Goal: Task Accomplishment & Management: Use online tool/utility

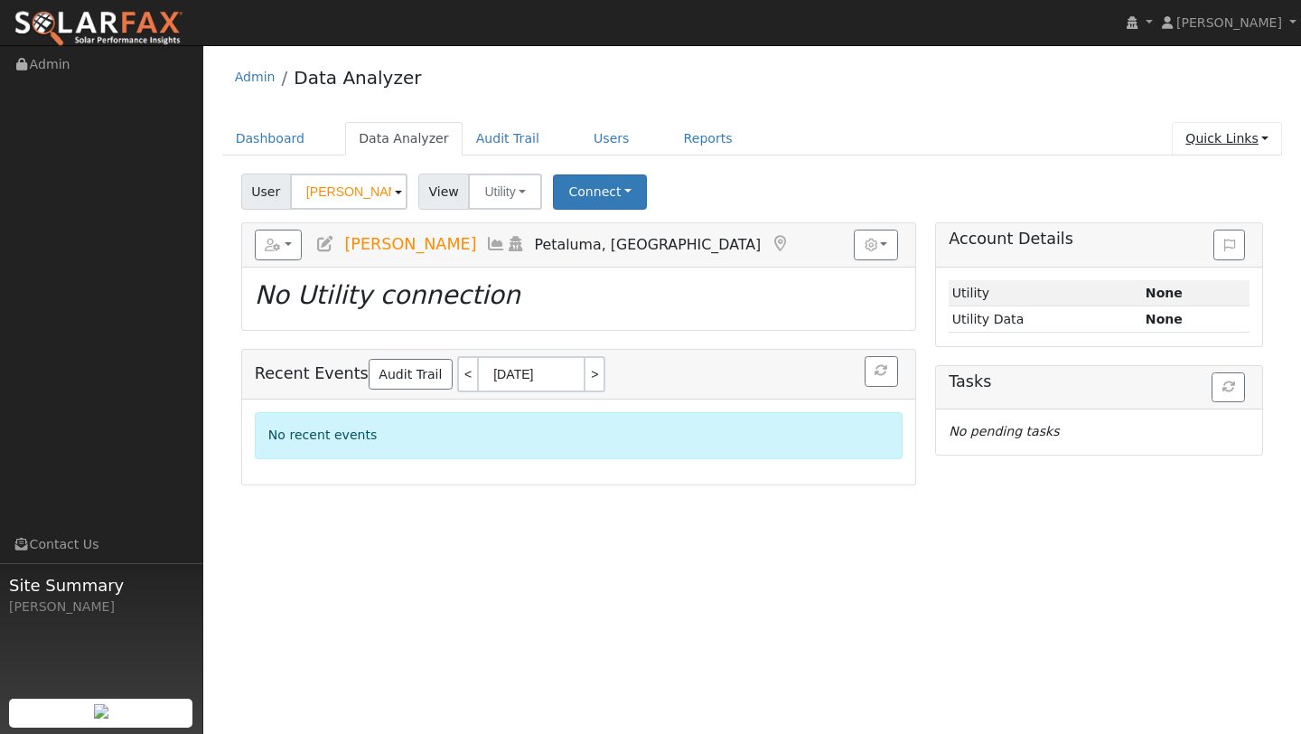
click at [1220, 135] on link "Quick Links" at bounding box center [1227, 138] width 110 height 33
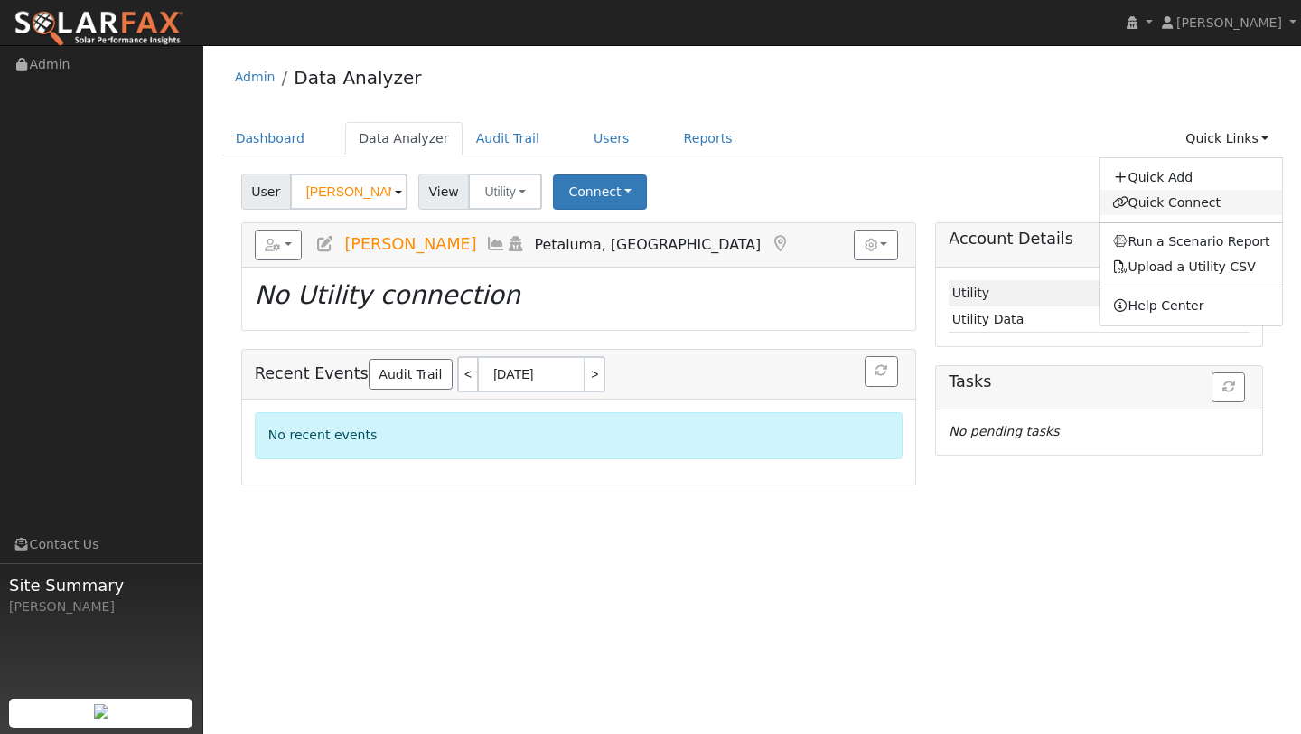
click at [1181, 195] on link "Quick Connect" at bounding box center [1190, 202] width 183 height 25
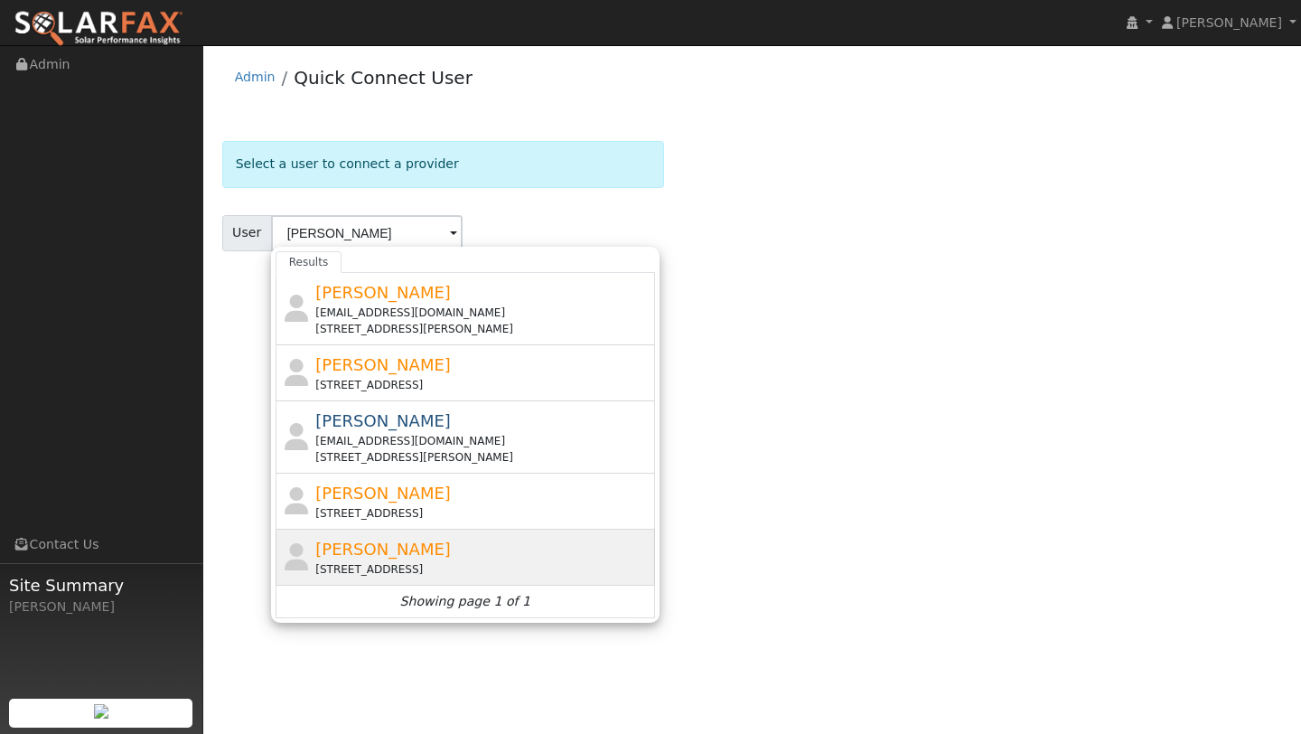
click at [468, 556] on div "[PERSON_NAME] [STREET_ADDRESS][PERSON_NAME]" at bounding box center [482, 557] width 335 height 41
type input "[PERSON_NAME]"
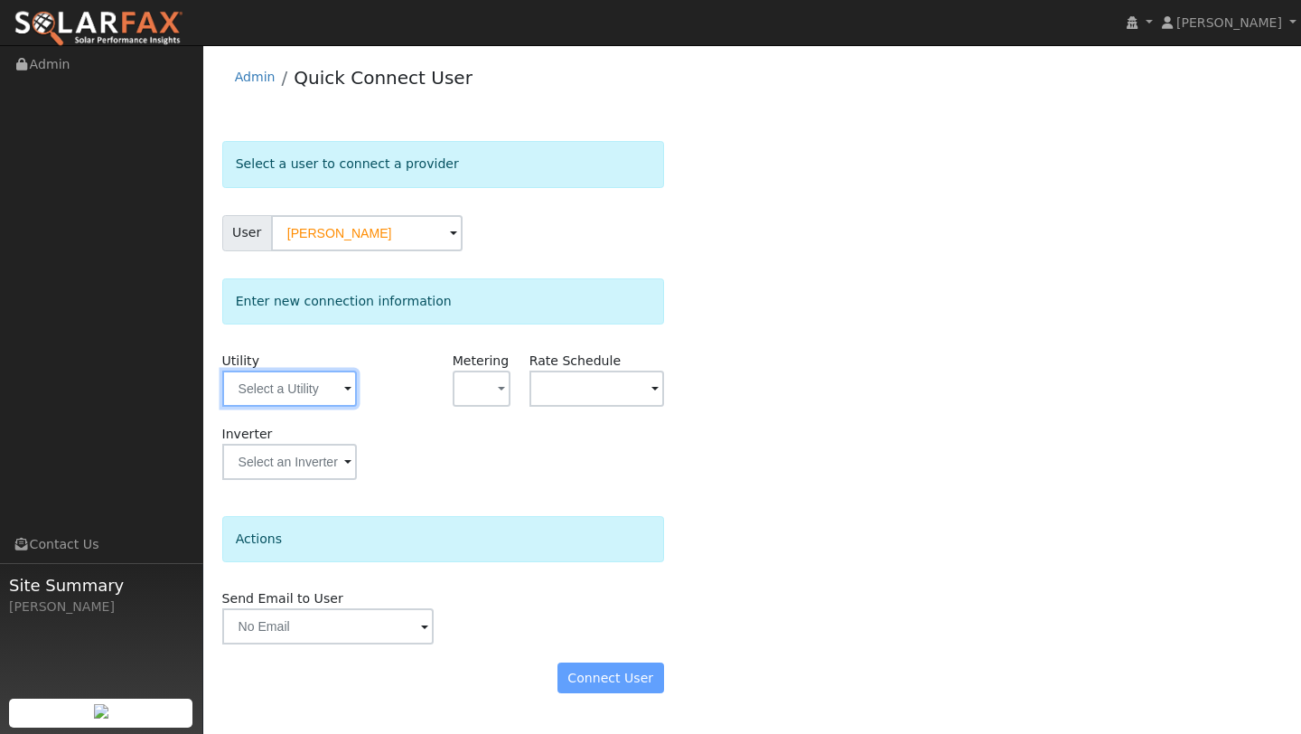
click at [322, 391] on input "text" at bounding box center [289, 388] width 135 height 36
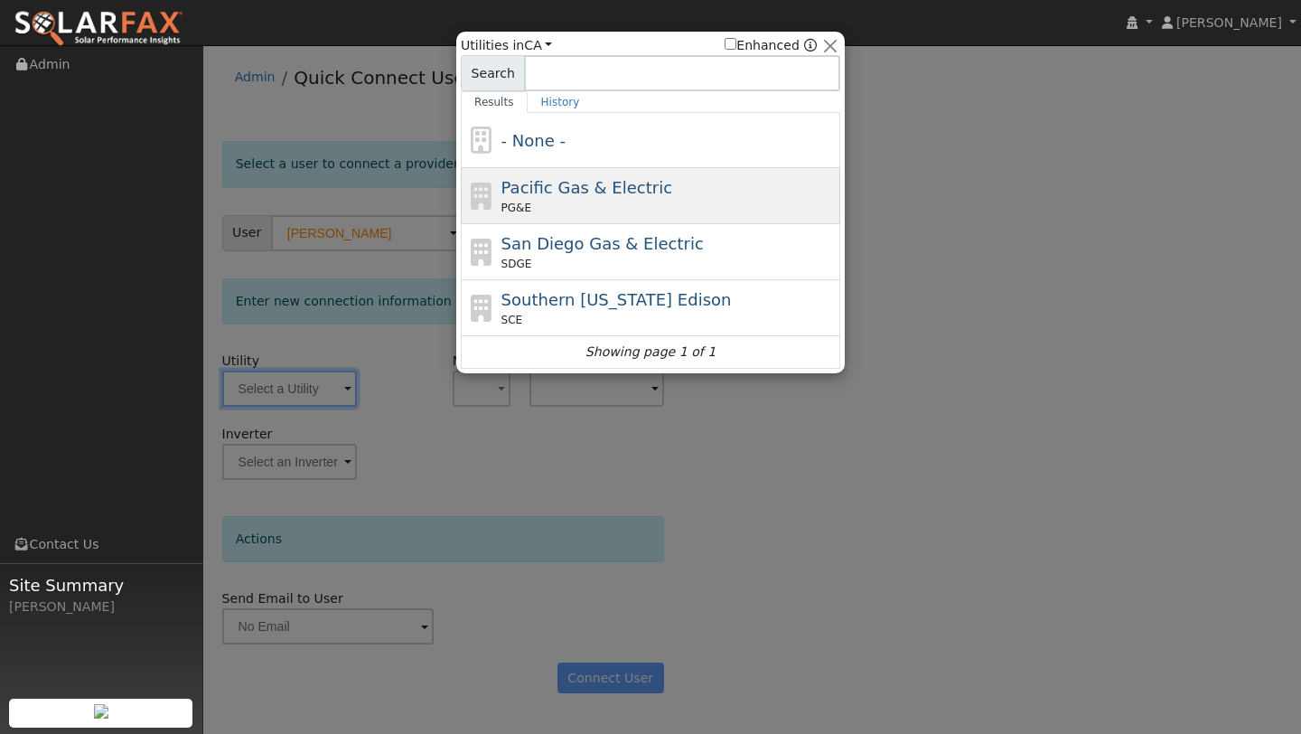
click at [527, 197] on div "Pacific Gas & Electric PG&E" at bounding box center [668, 195] width 335 height 41
type input "PG&E"
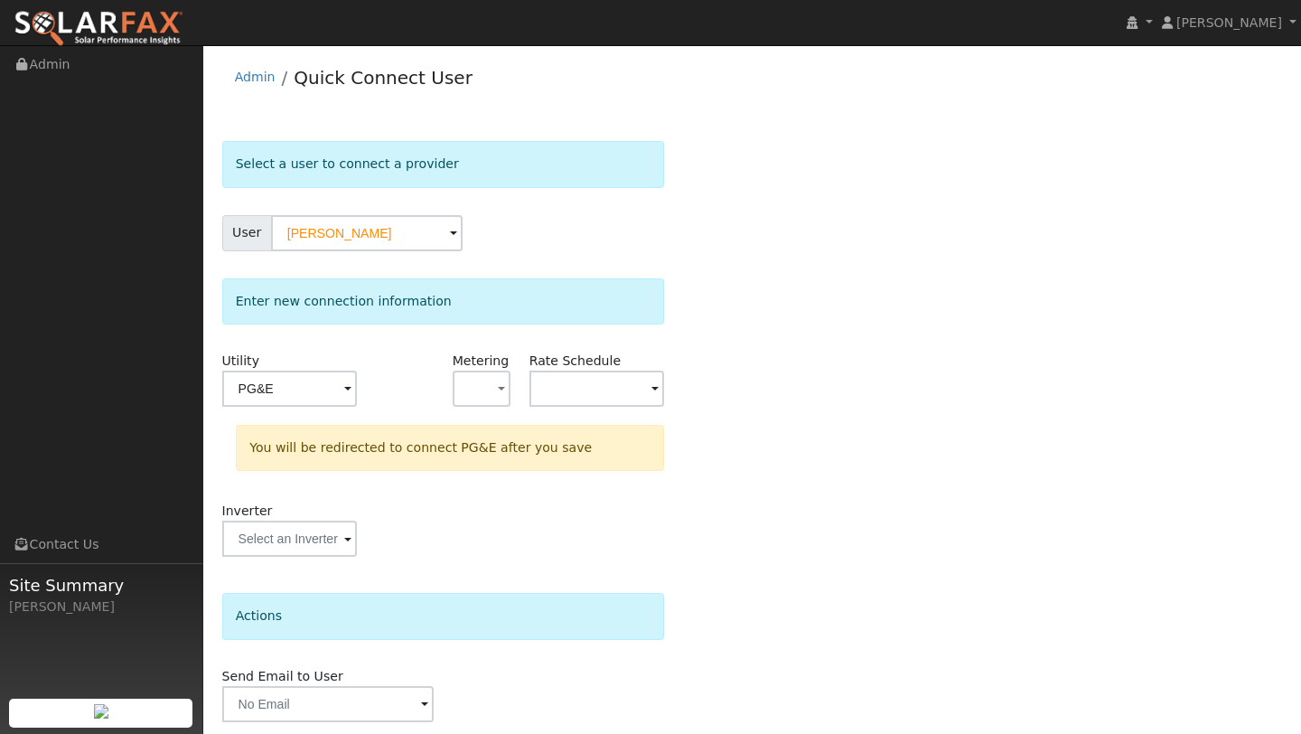
scroll to position [63, 0]
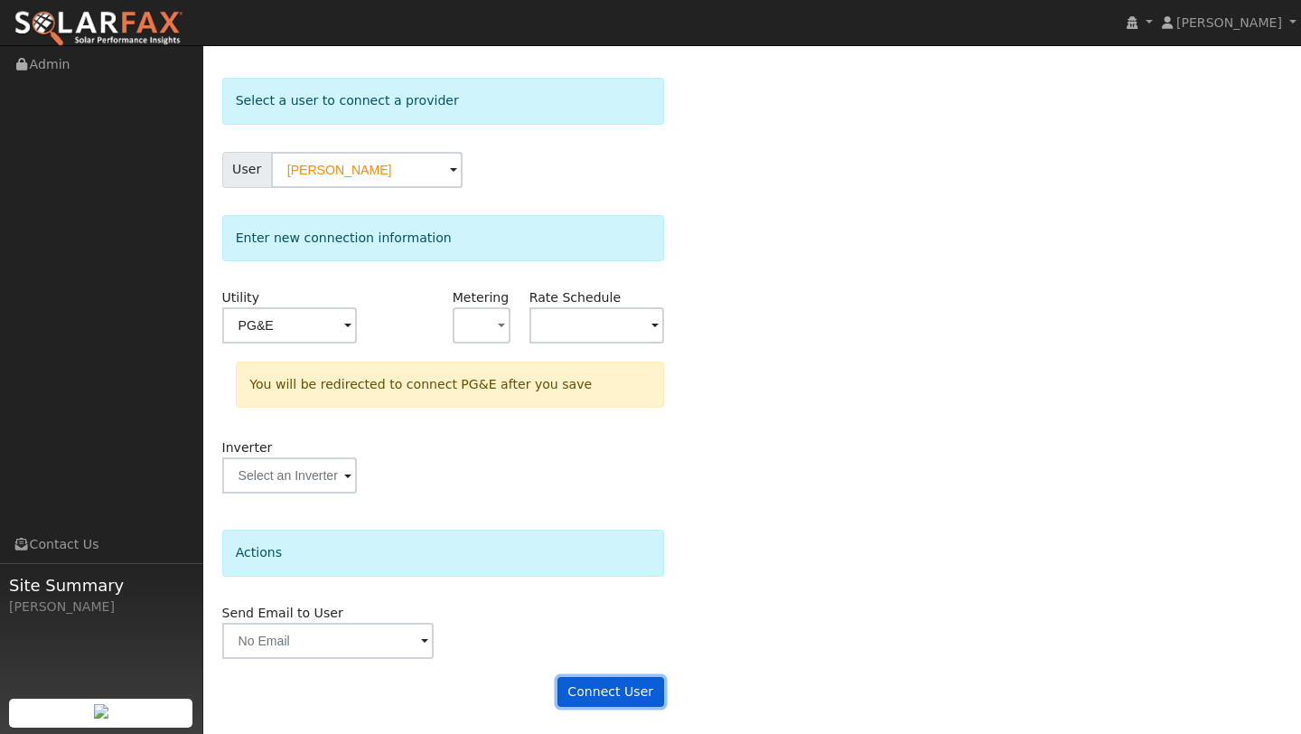
click at [632, 706] on button "Connect User" at bounding box center [610, 692] width 107 height 31
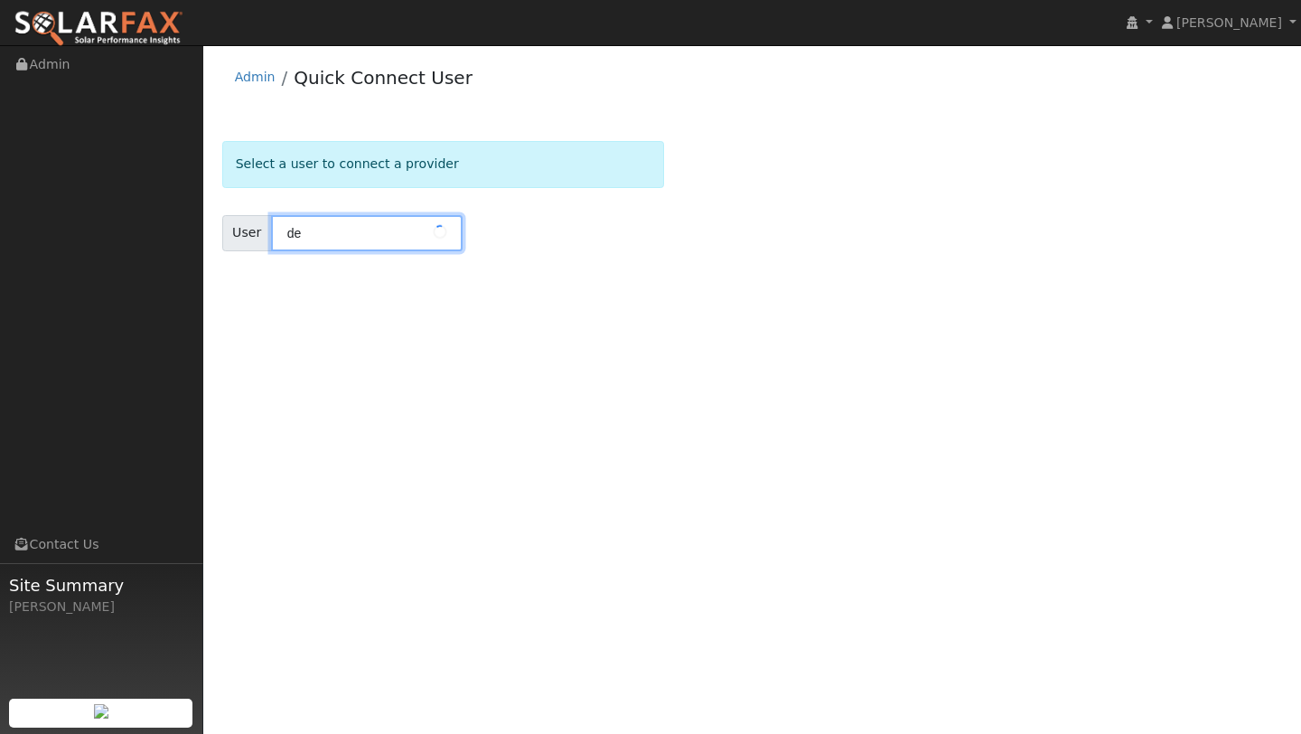
type input "d"
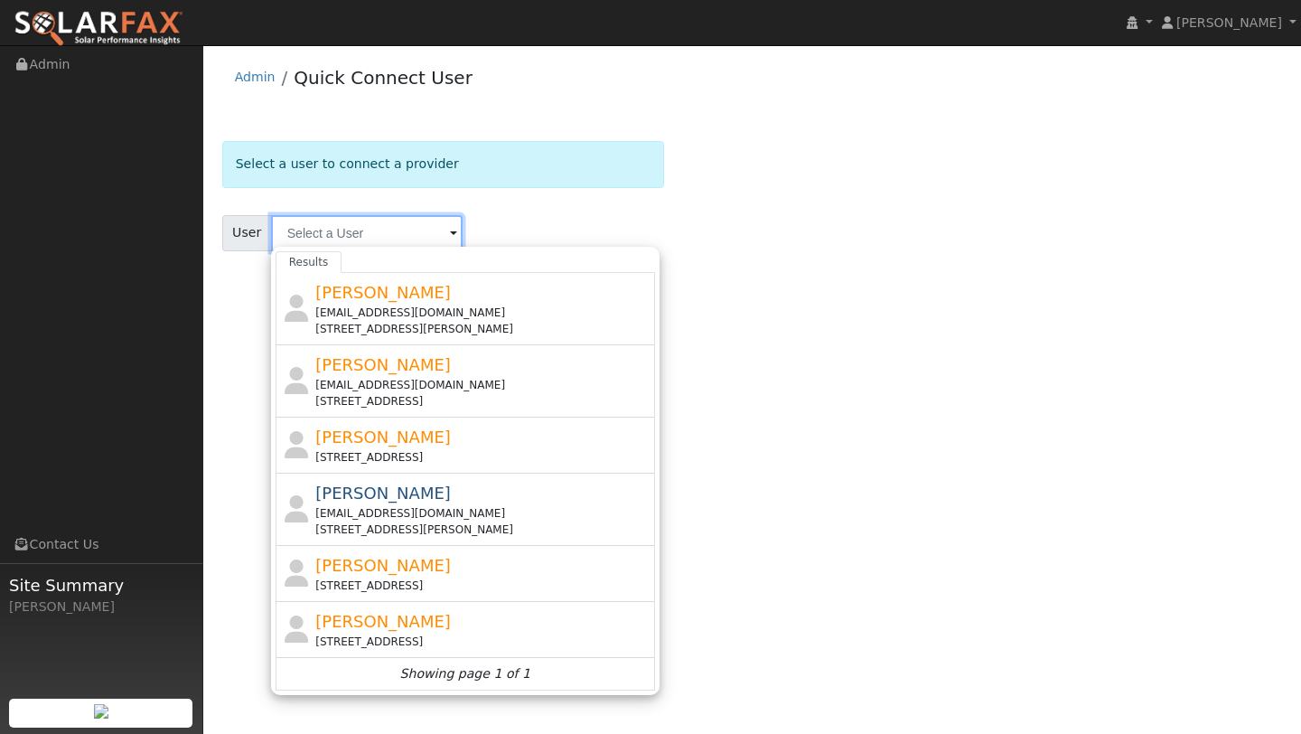
type input "d"
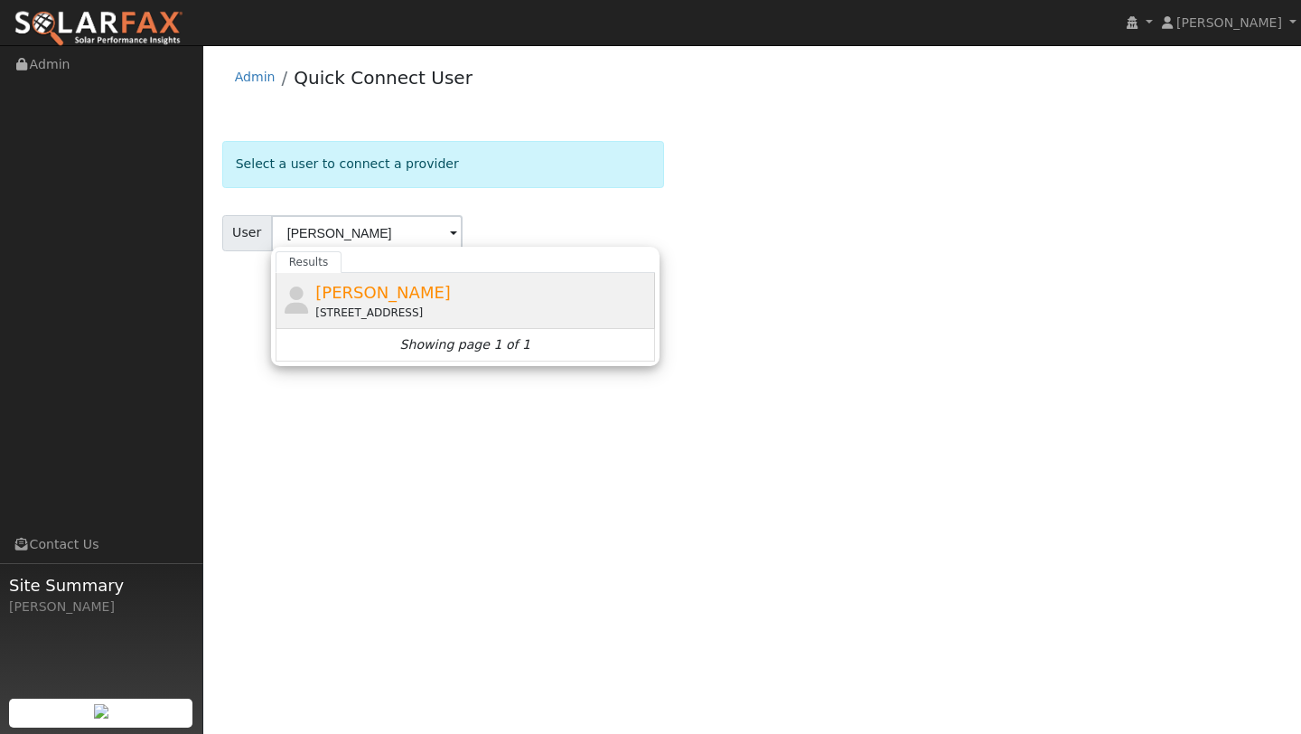
click at [356, 287] on span "[PERSON_NAME]" at bounding box center [383, 292] width 136 height 19
type input "[PERSON_NAME]"
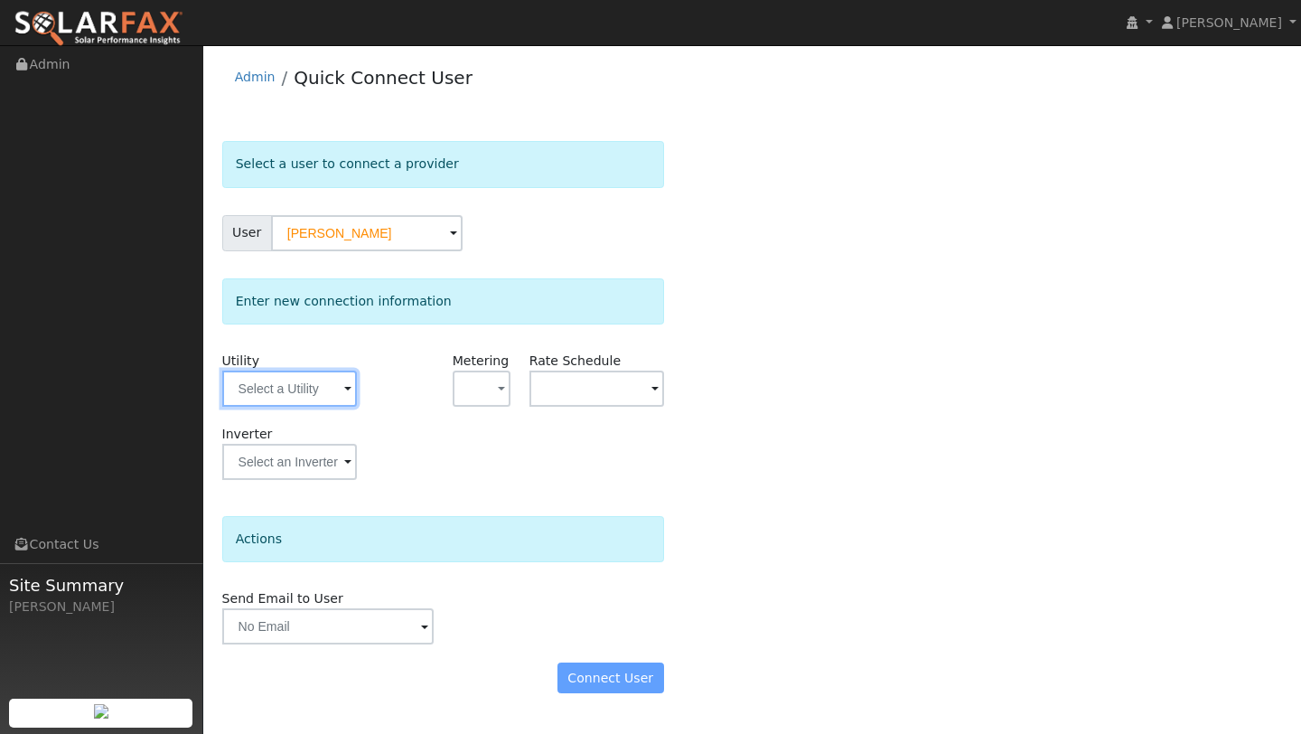
click at [336, 373] on input "text" at bounding box center [289, 388] width 135 height 36
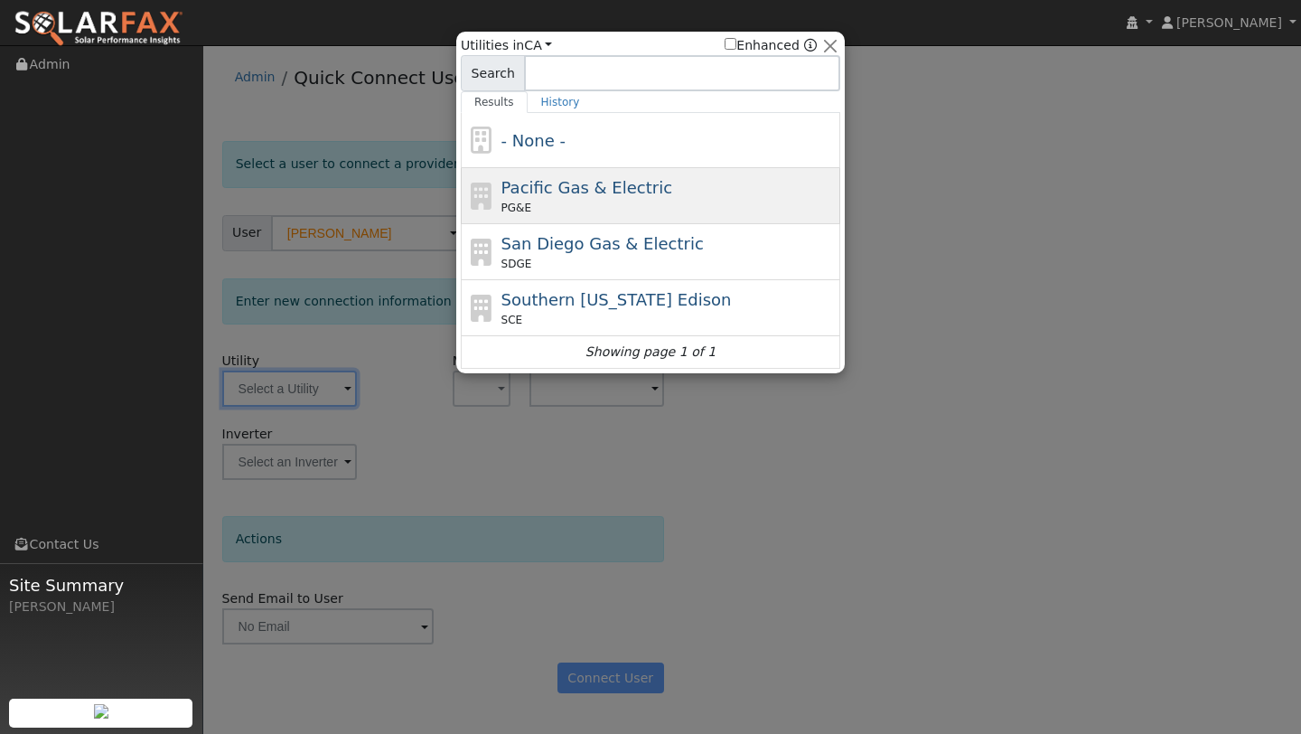
click at [501, 204] on span "PG&E" at bounding box center [516, 208] width 30 height 16
type input "PG&E"
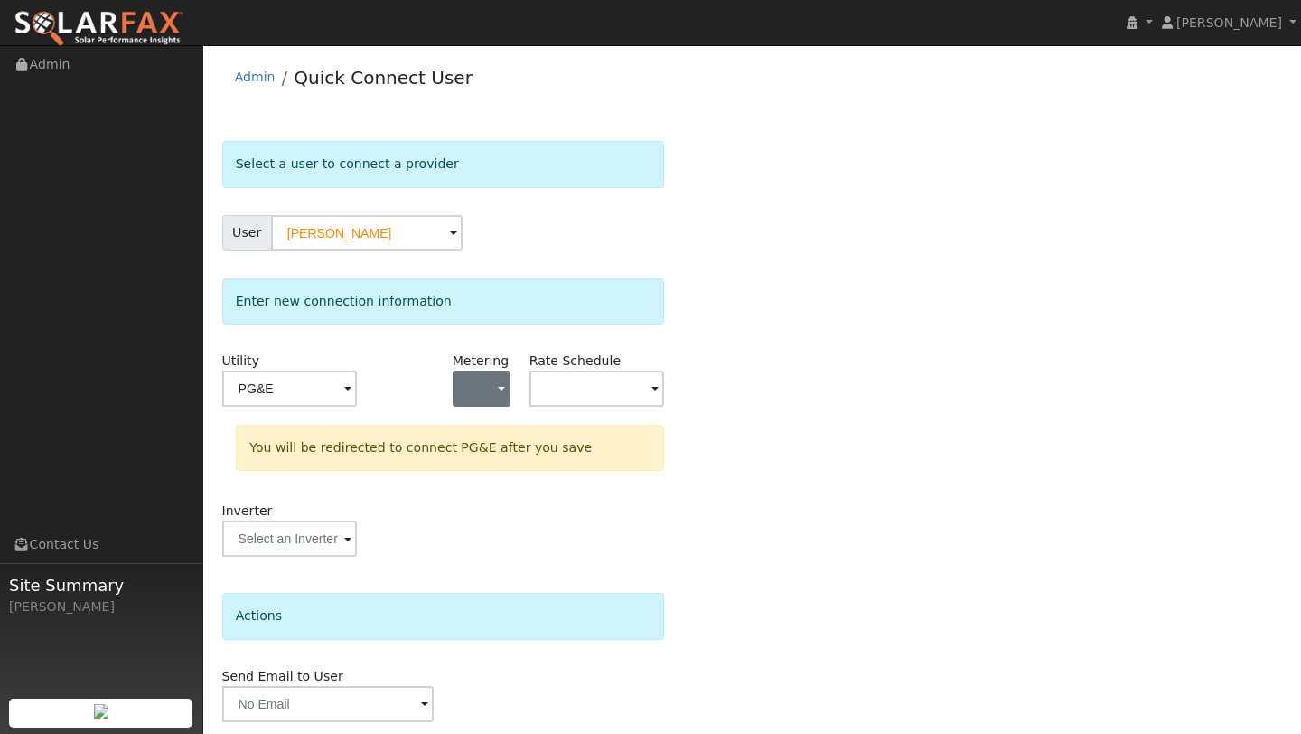
scroll to position [63, 0]
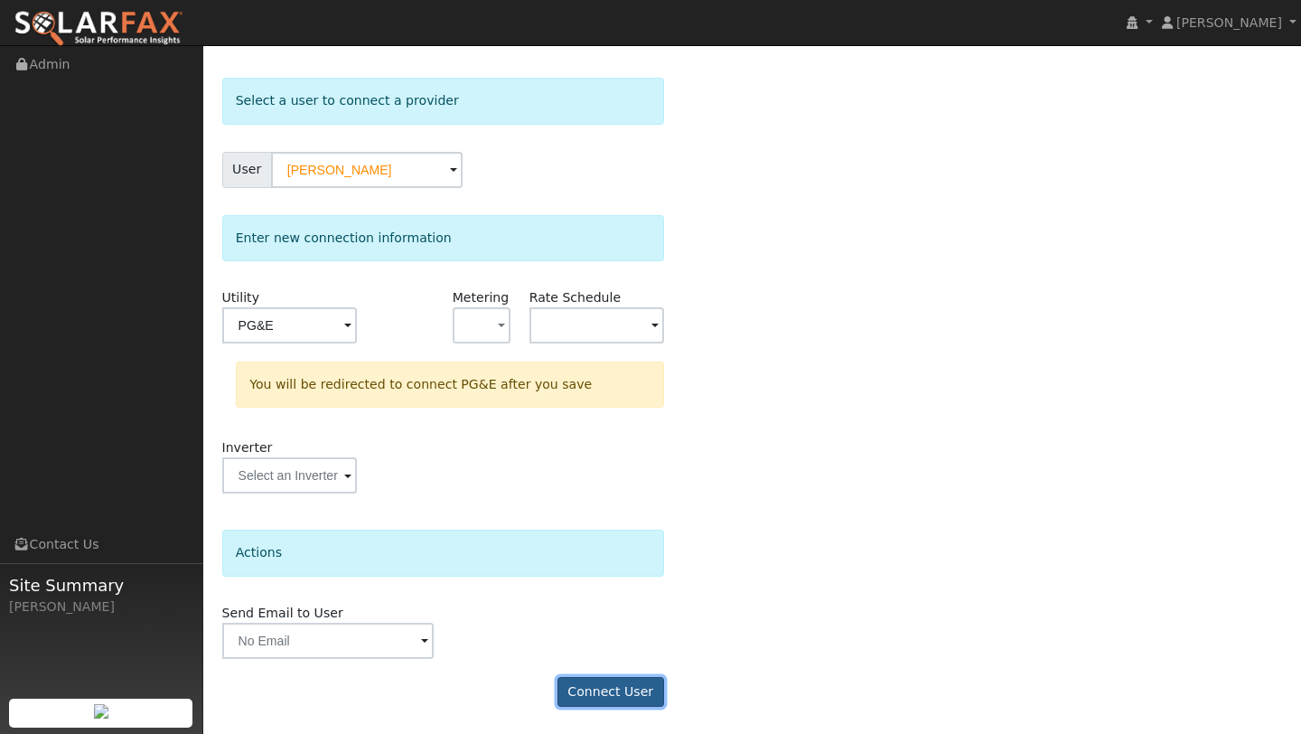
click at [582, 696] on button "Connect User" at bounding box center [610, 692] width 107 height 31
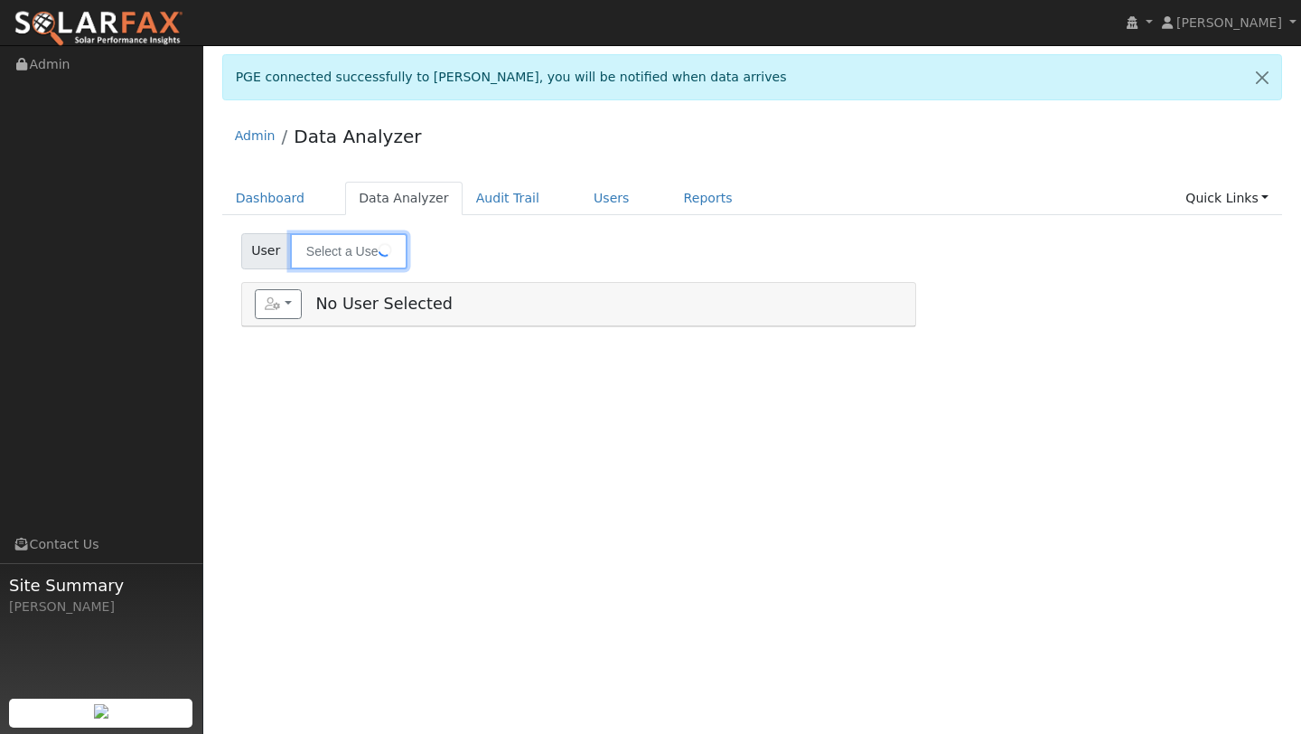
type input "[PERSON_NAME]"
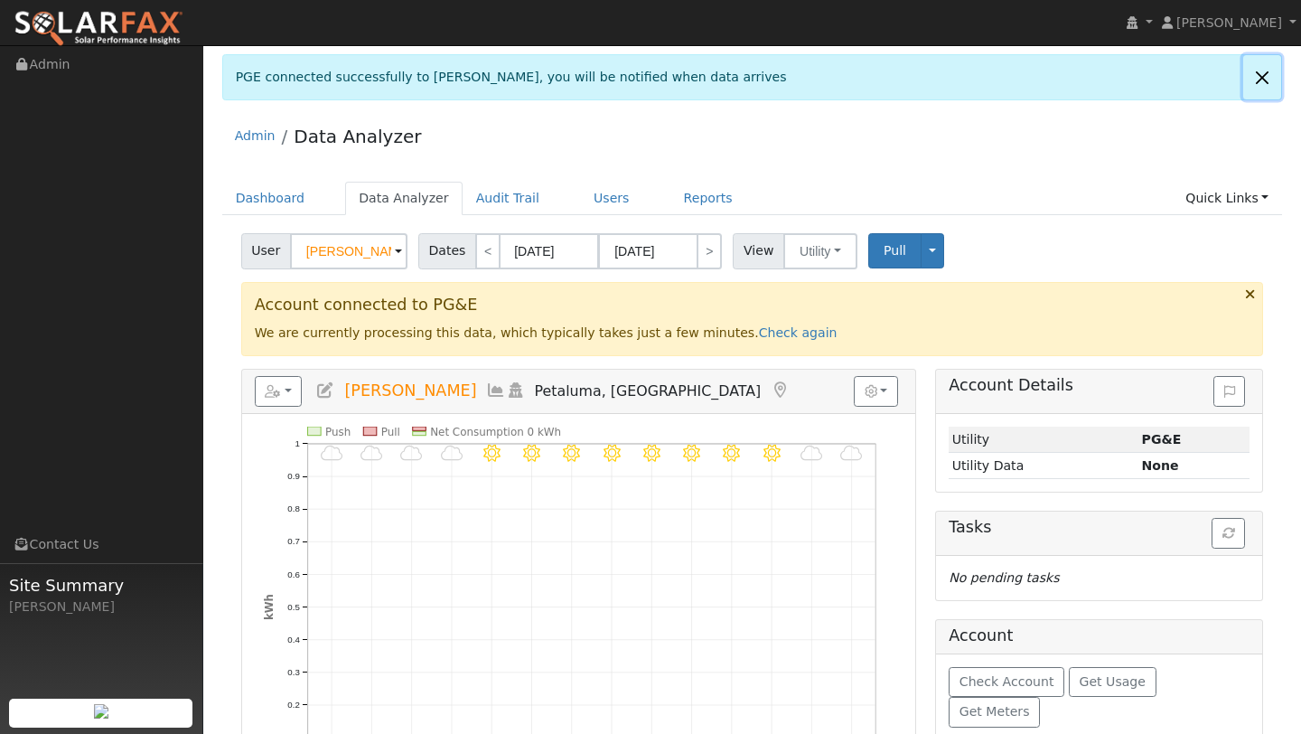
click at [1258, 81] on link at bounding box center [1262, 77] width 38 height 44
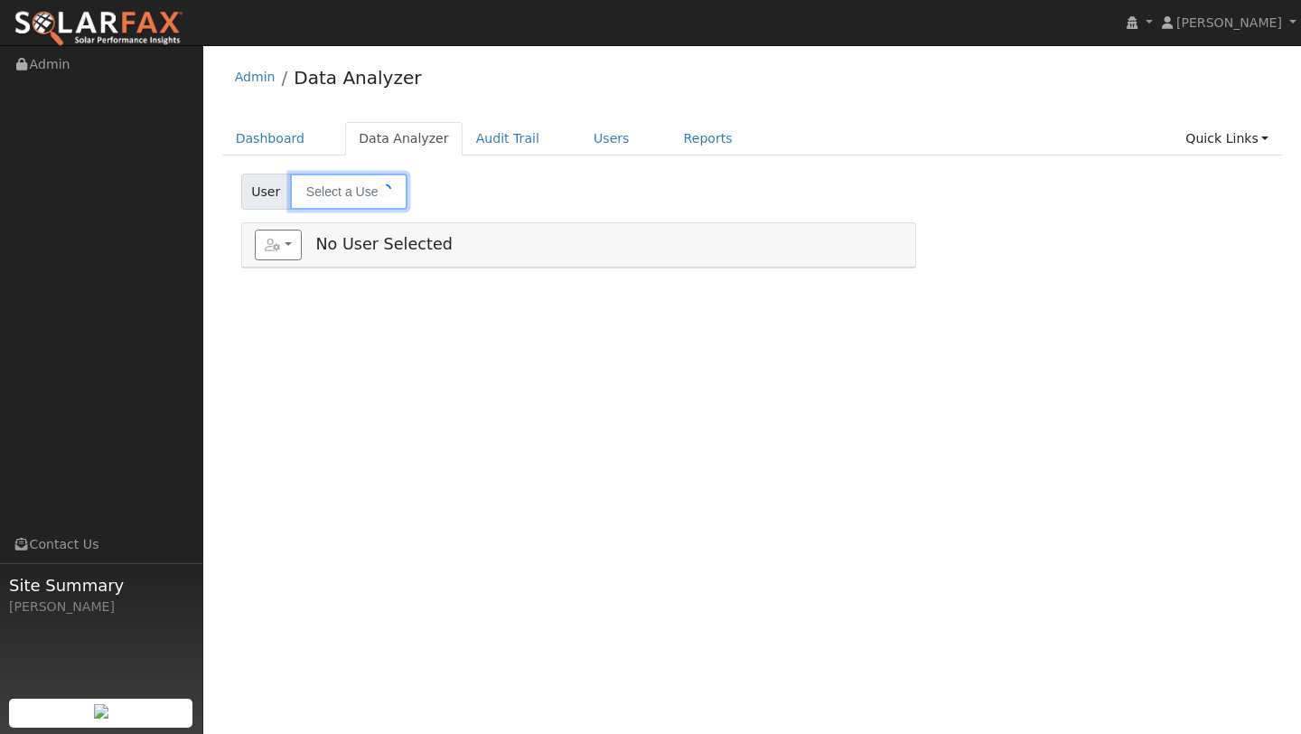
type input "[PERSON_NAME]"
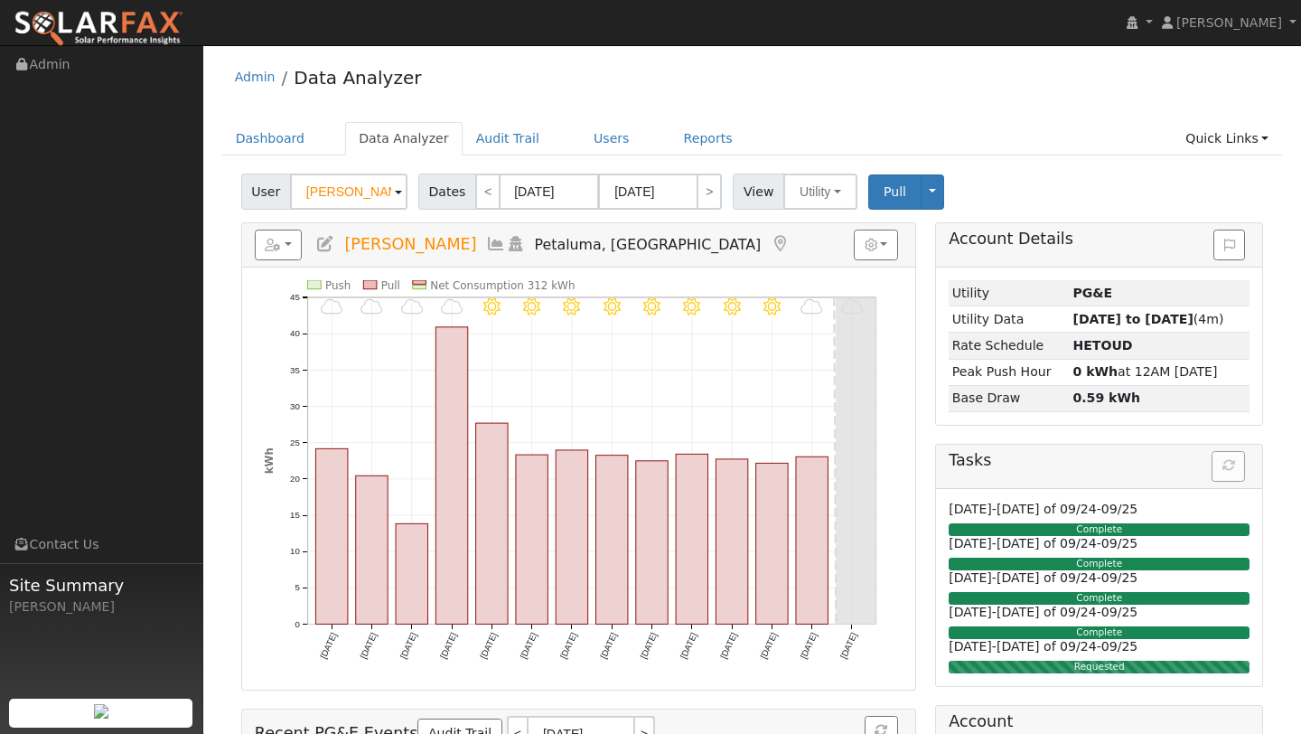
click at [510, 93] on div "Admin Data Analyzer" at bounding box center [752, 81] width 1061 height 55
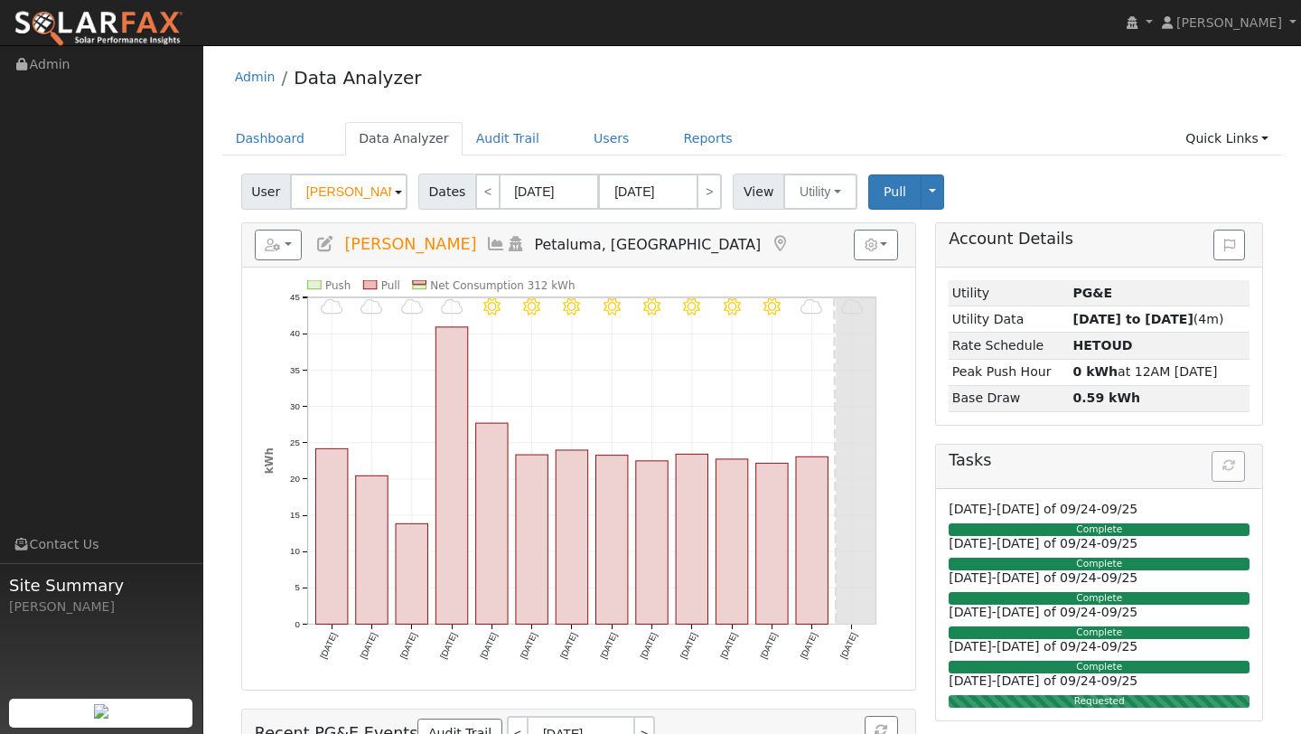
scroll to position [13, 0]
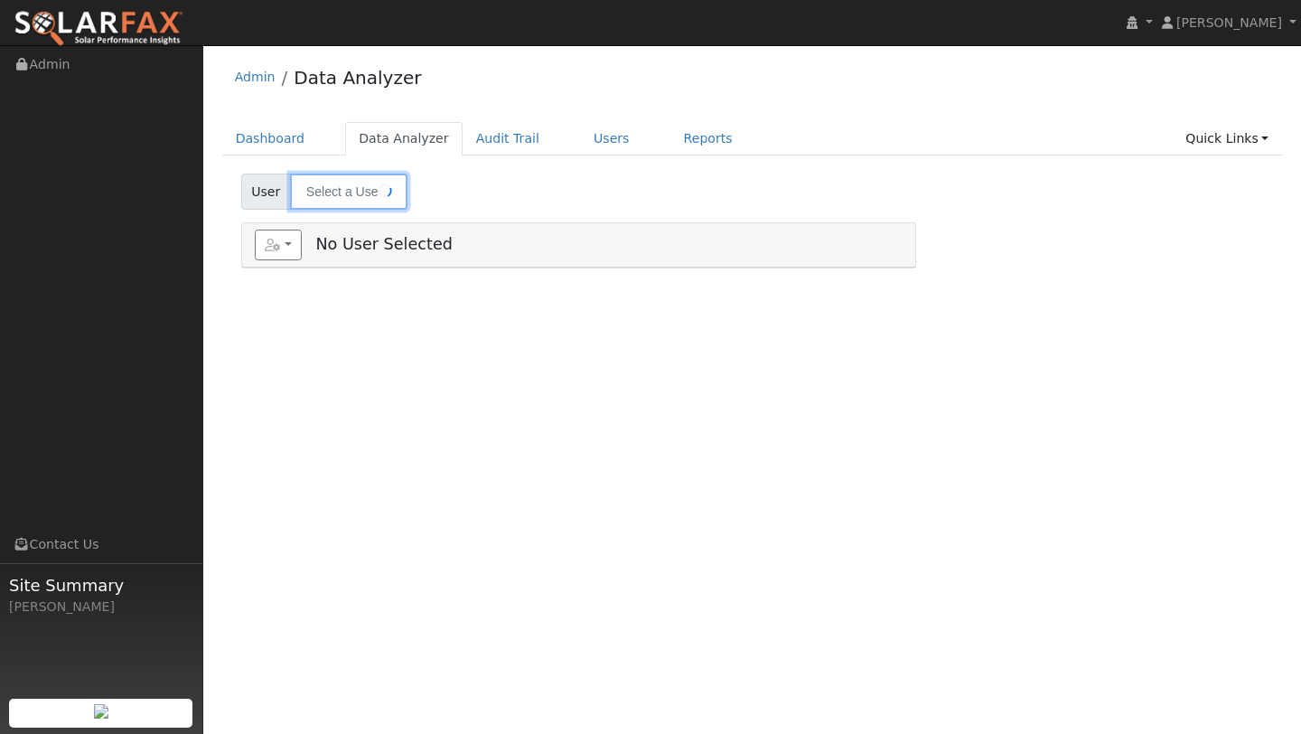
type input "[PERSON_NAME]"
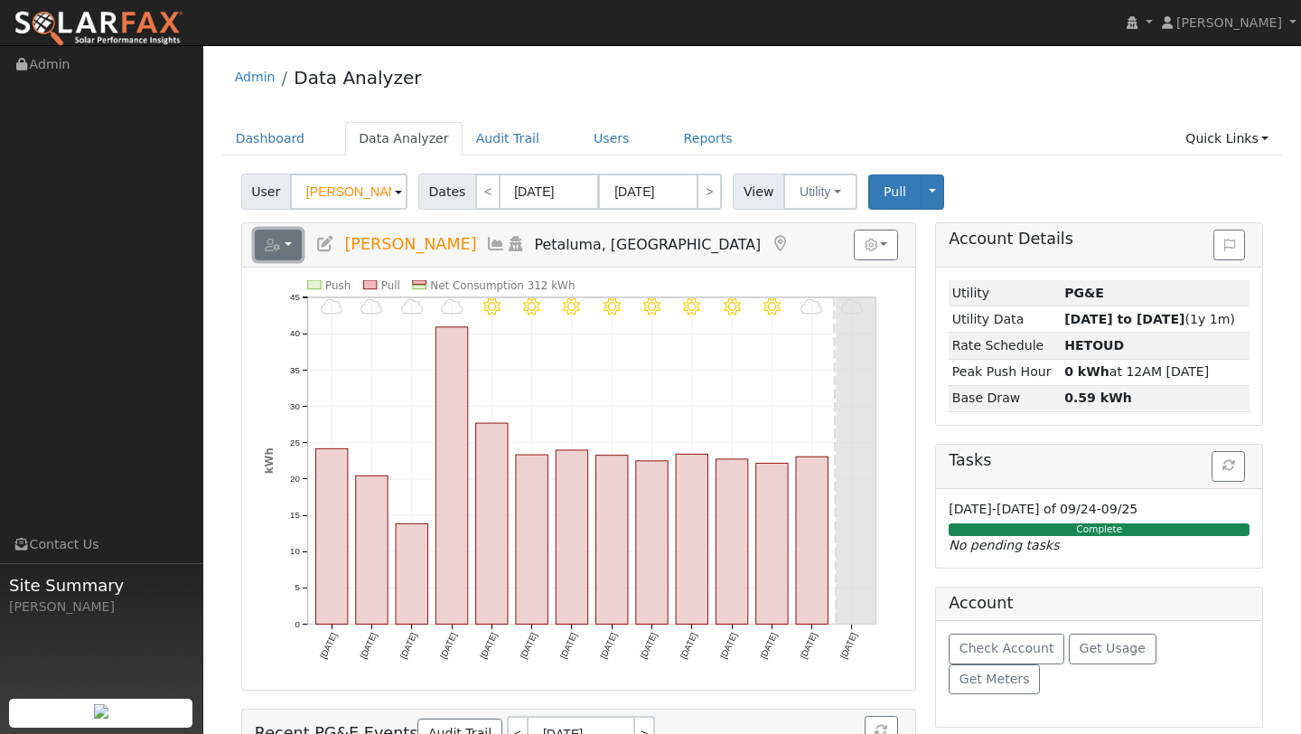
click at [276, 252] on button "button" at bounding box center [279, 244] width 48 height 31
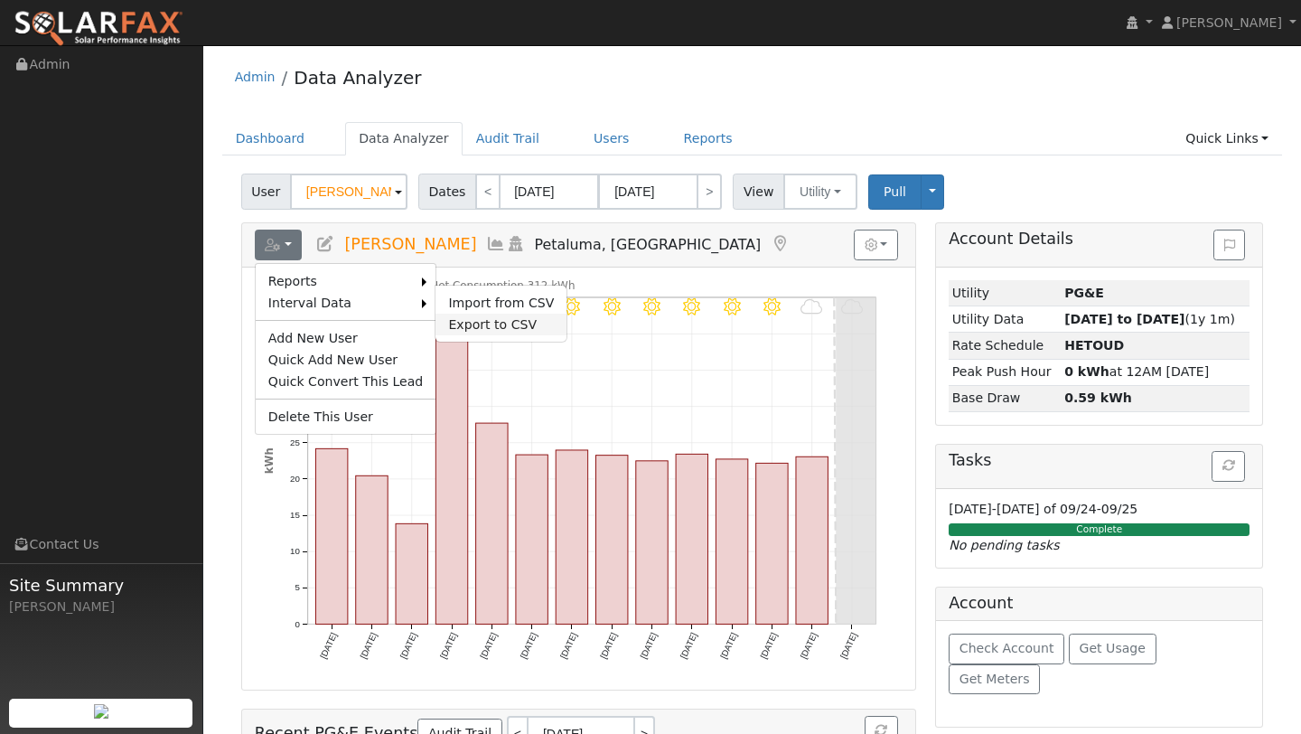
click at [446, 320] on link "Export to CSV" at bounding box center [500, 324] width 131 height 22
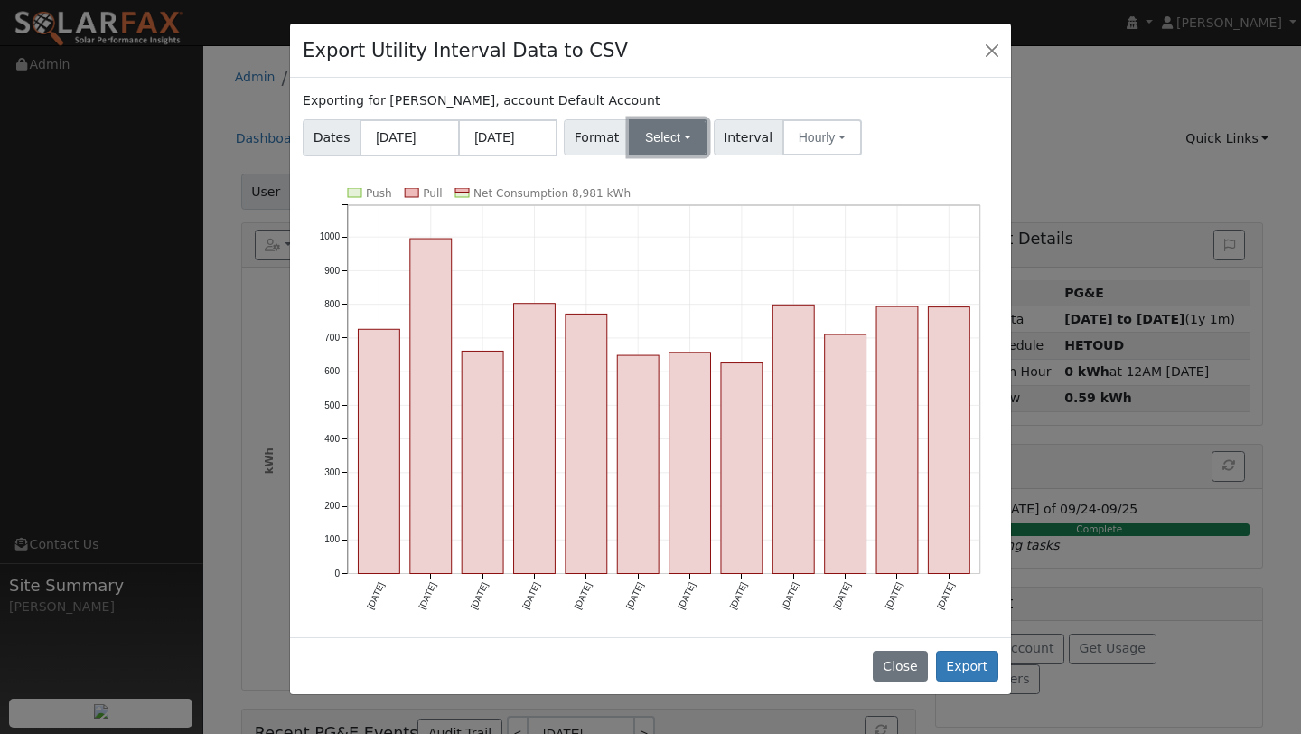
click at [659, 135] on button "Select" at bounding box center [668, 137] width 79 height 36
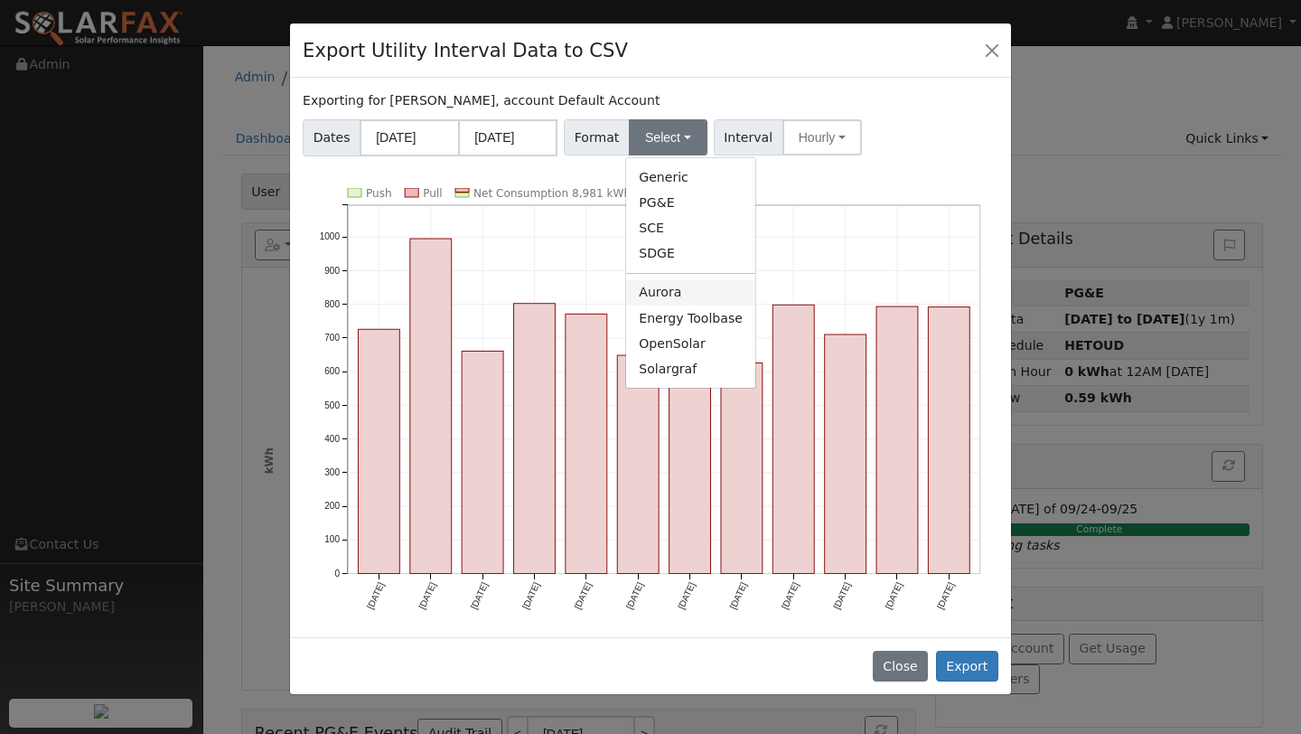
click at [669, 295] on link "Aurora" at bounding box center [690, 292] width 129 height 25
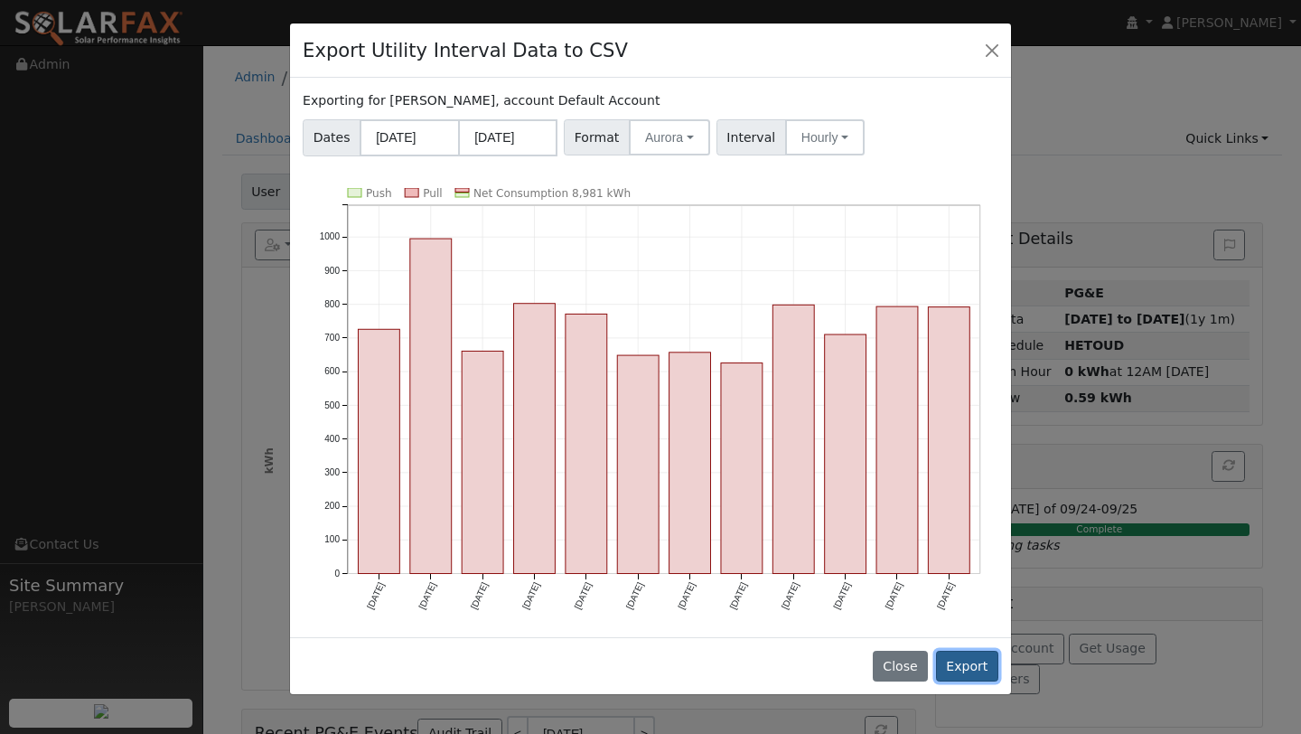
click at [957, 653] on button "Export" at bounding box center [967, 665] width 62 height 31
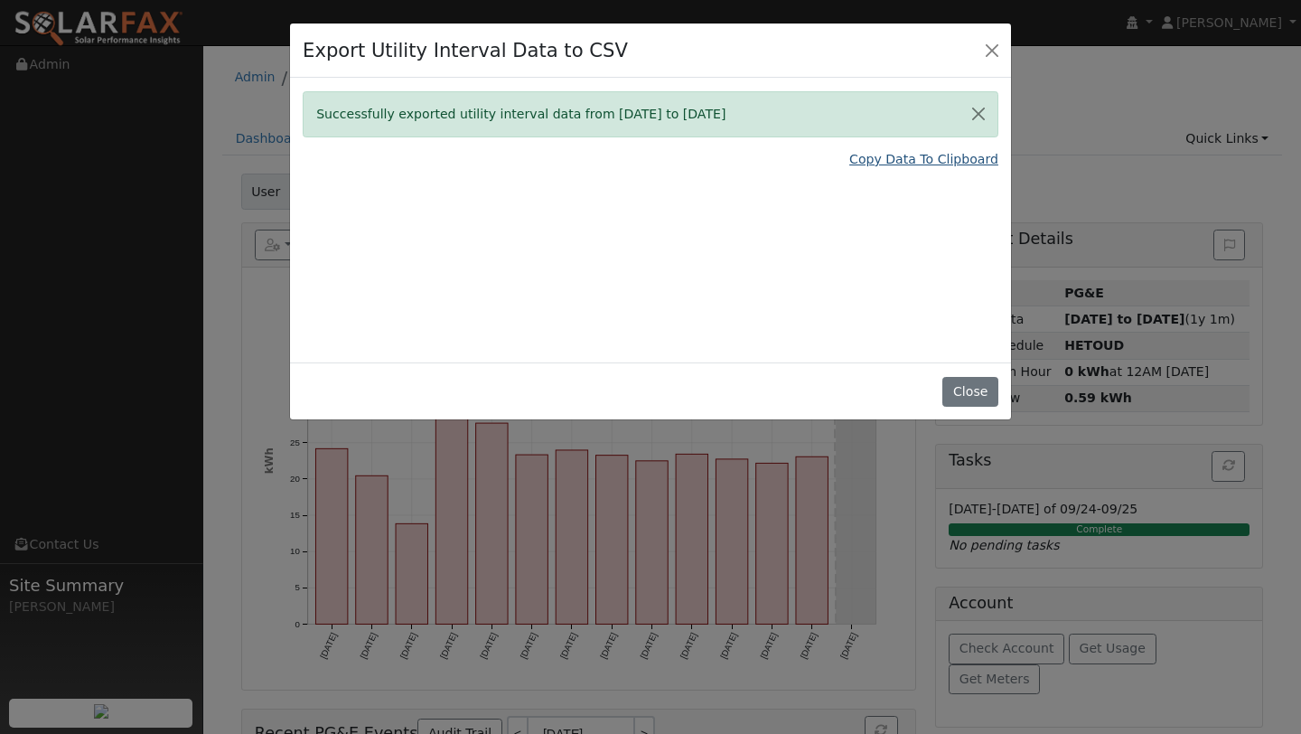
click at [865, 167] on link "Copy Data To Clipboard" at bounding box center [923, 159] width 149 height 19
click at [983, 389] on button "Close" at bounding box center [969, 392] width 55 height 31
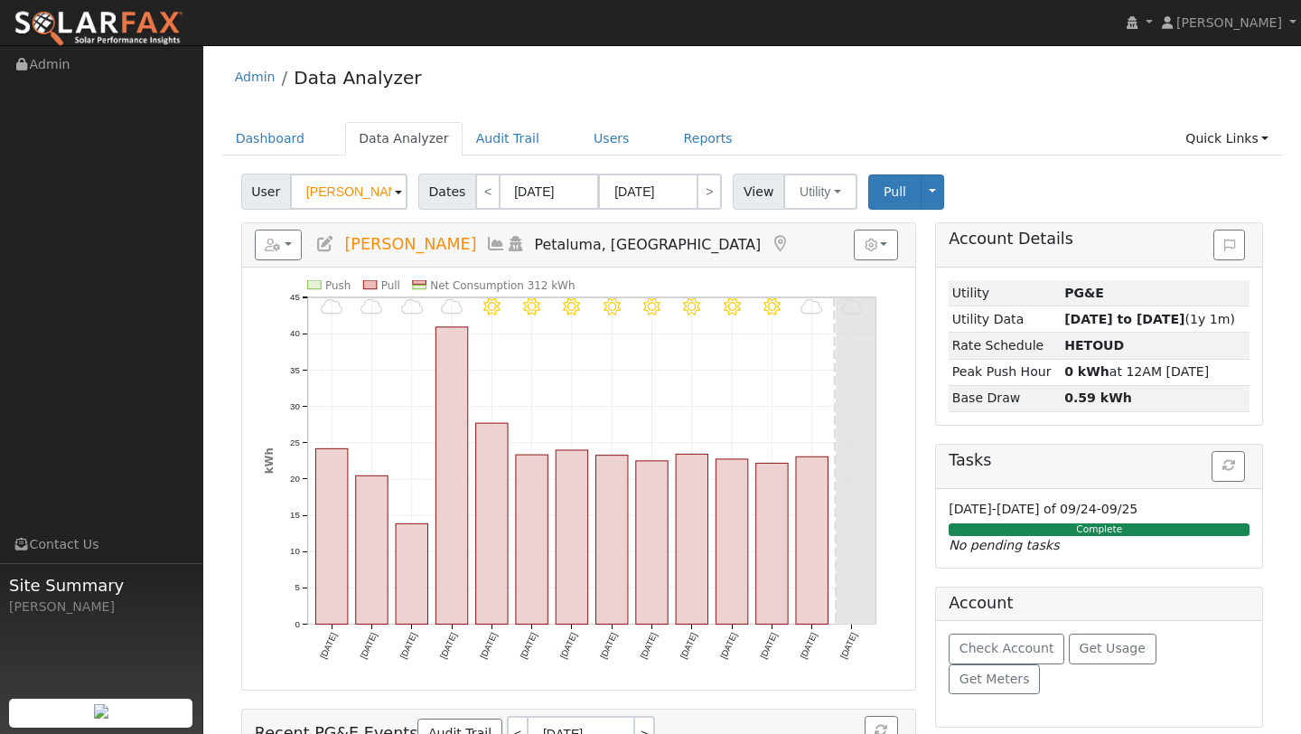
click at [624, 147] on ul "Dashboard Data Analyzer Audit Trail Users Reports Quick Links Quick Add Quick C…" at bounding box center [752, 138] width 1061 height 33
click at [610, 143] on link "Users" at bounding box center [611, 138] width 63 height 33
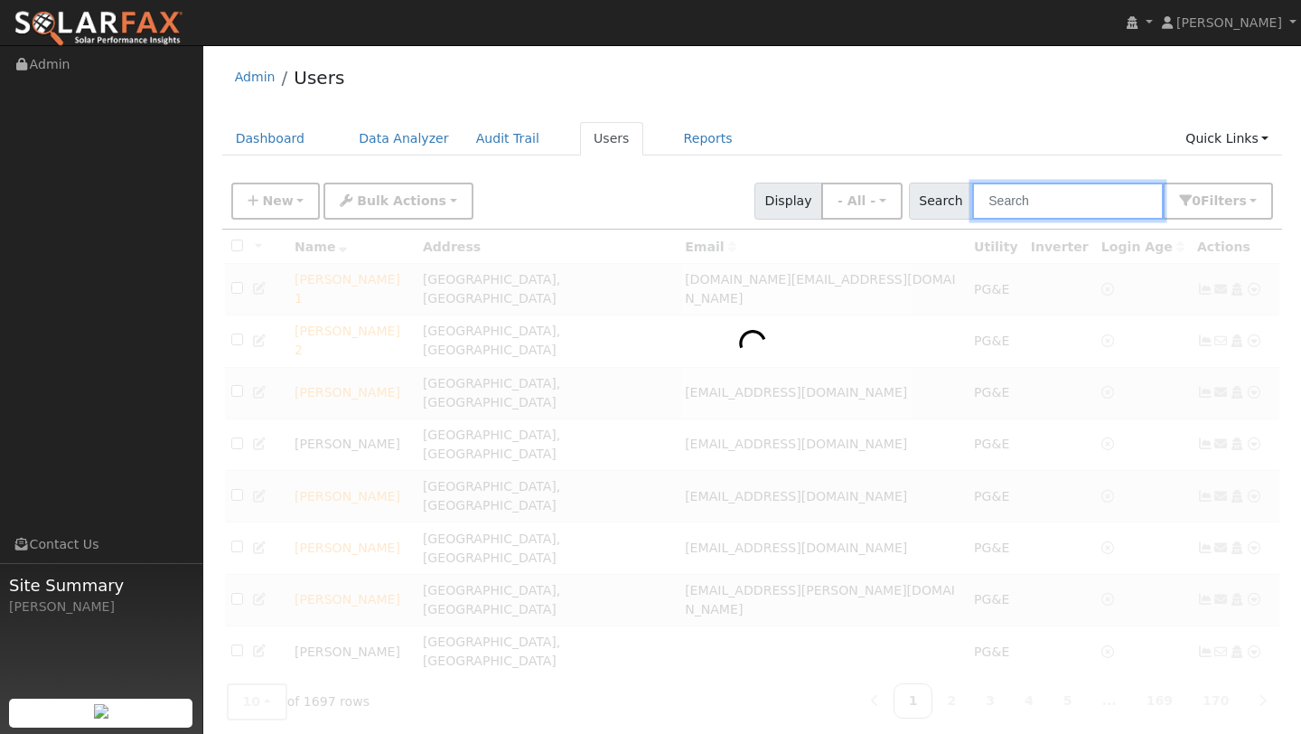
click at [1045, 206] on input "text" at bounding box center [1068, 200] width 192 height 37
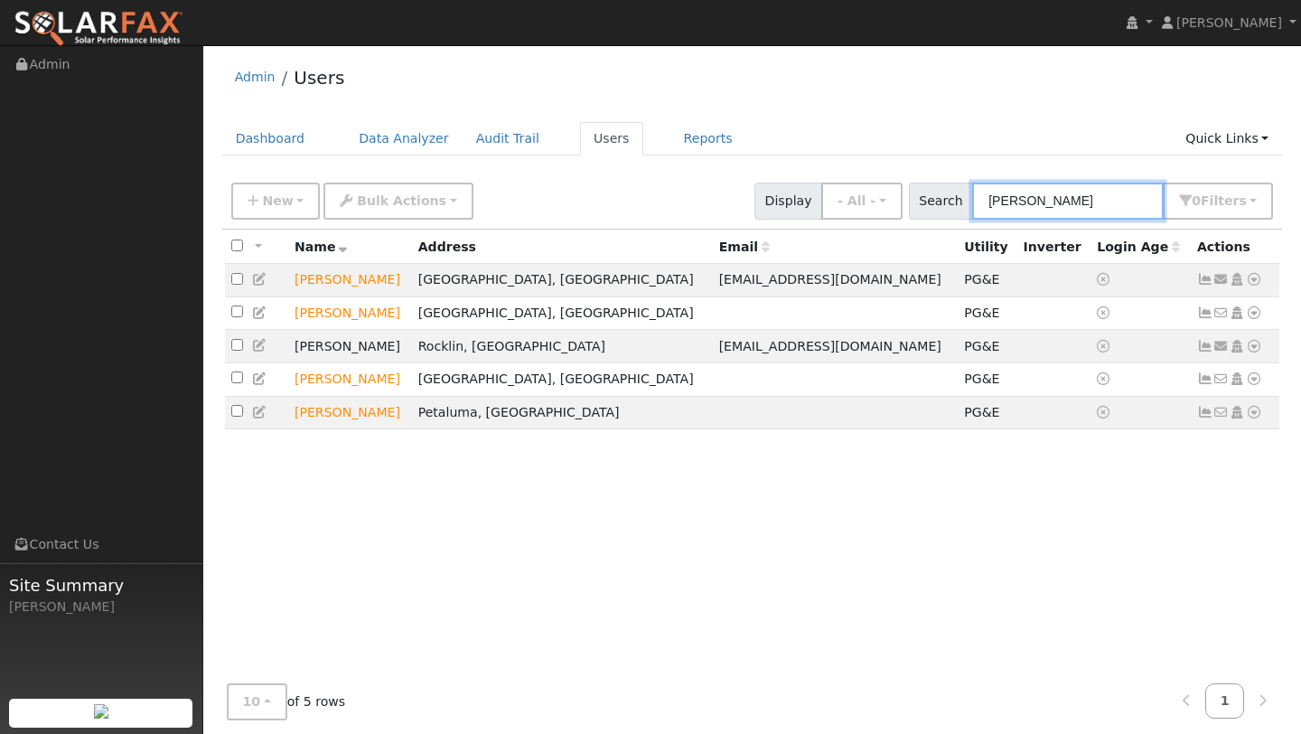
type input "dennis"
click at [1256, 415] on icon at bounding box center [1254, 412] width 16 height 13
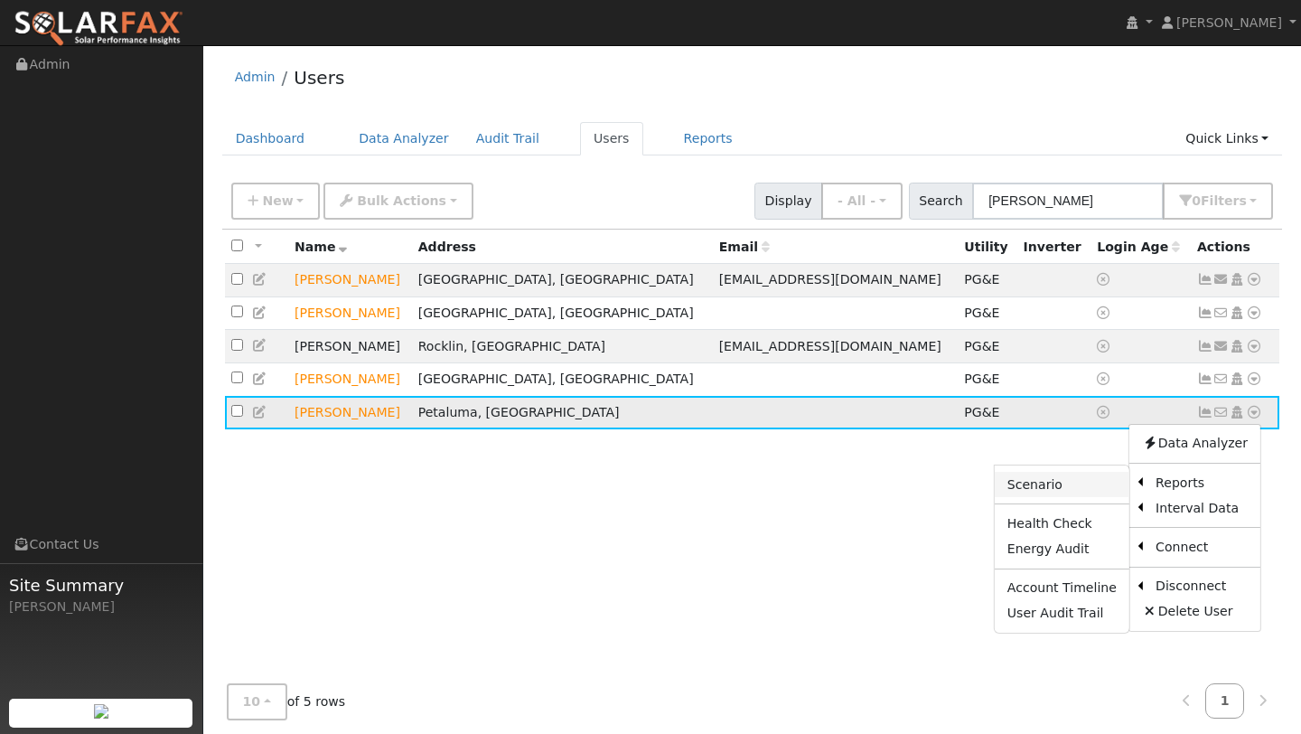
click at [1101, 485] on link "Scenario" at bounding box center [1062, 484] width 135 height 25
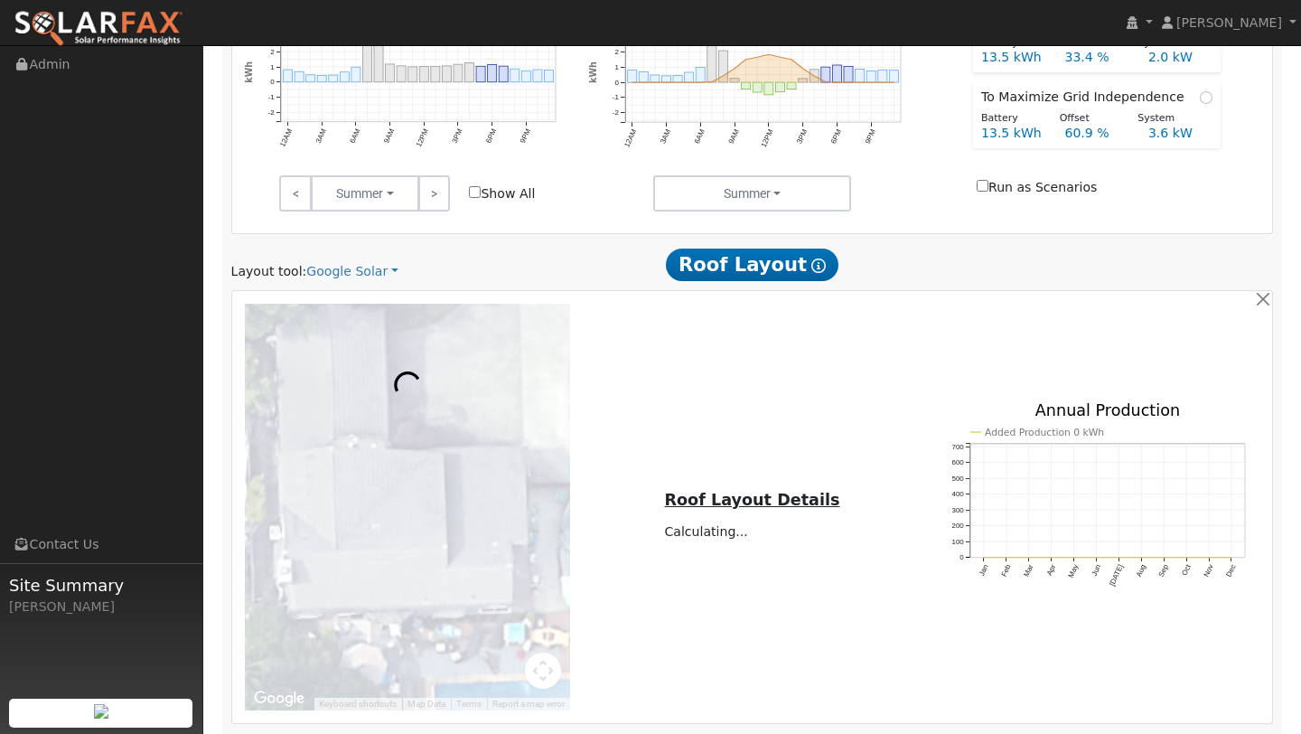
scroll to position [959, 0]
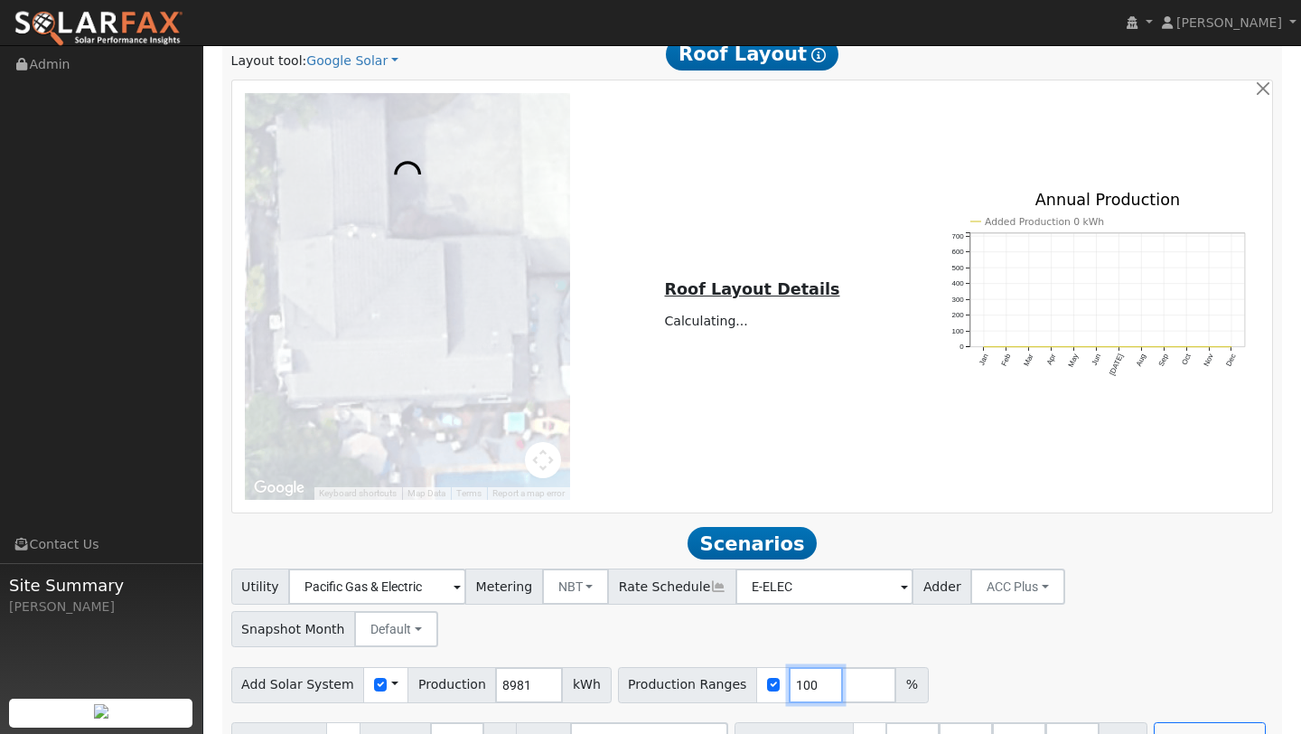
click at [799, 667] on input "100" at bounding box center [816, 685] width 54 height 36
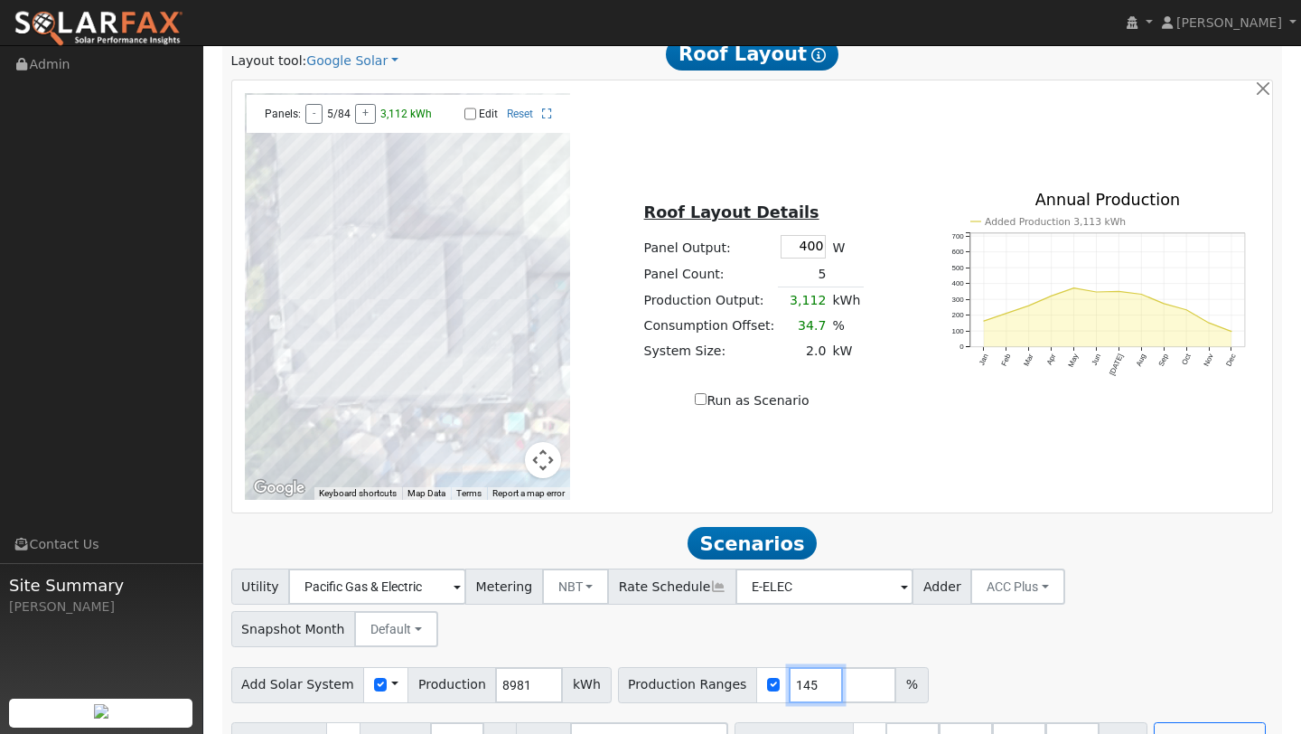
type input "145"
click at [546, 458] on button "Map camera controls" at bounding box center [543, 460] width 36 height 36
click at [491, 459] on button "Zoom out" at bounding box center [498, 460] width 36 height 36
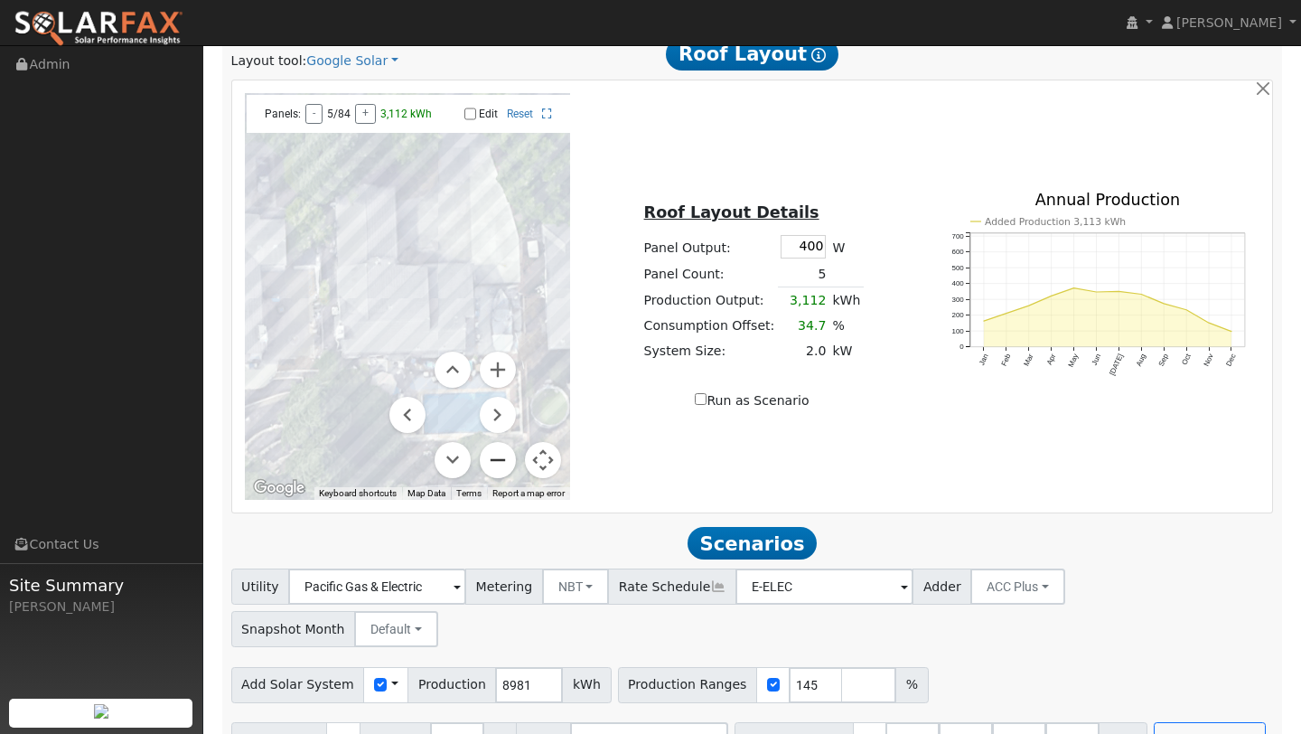
click at [491, 459] on button "Zoom out" at bounding box center [498, 460] width 36 height 36
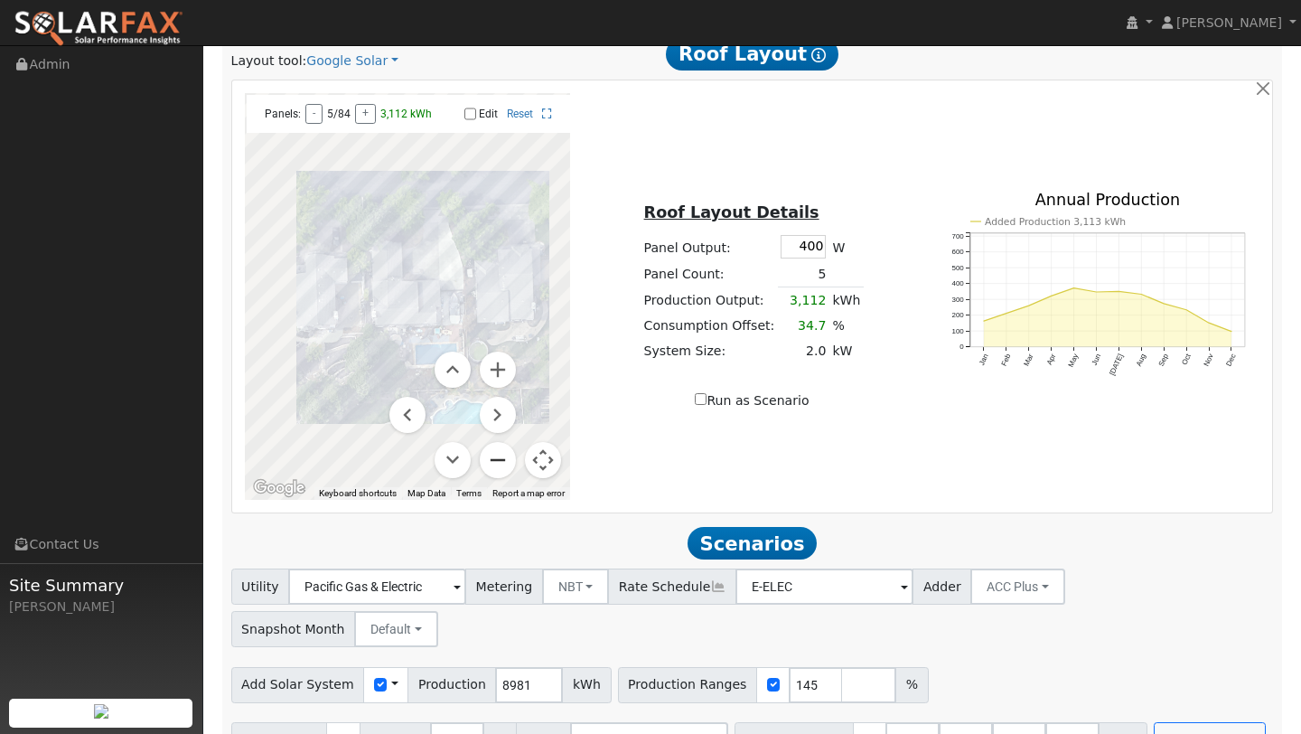
click at [491, 459] on button "Zoom out" at bounding box center [498, 460] width 36 height 36
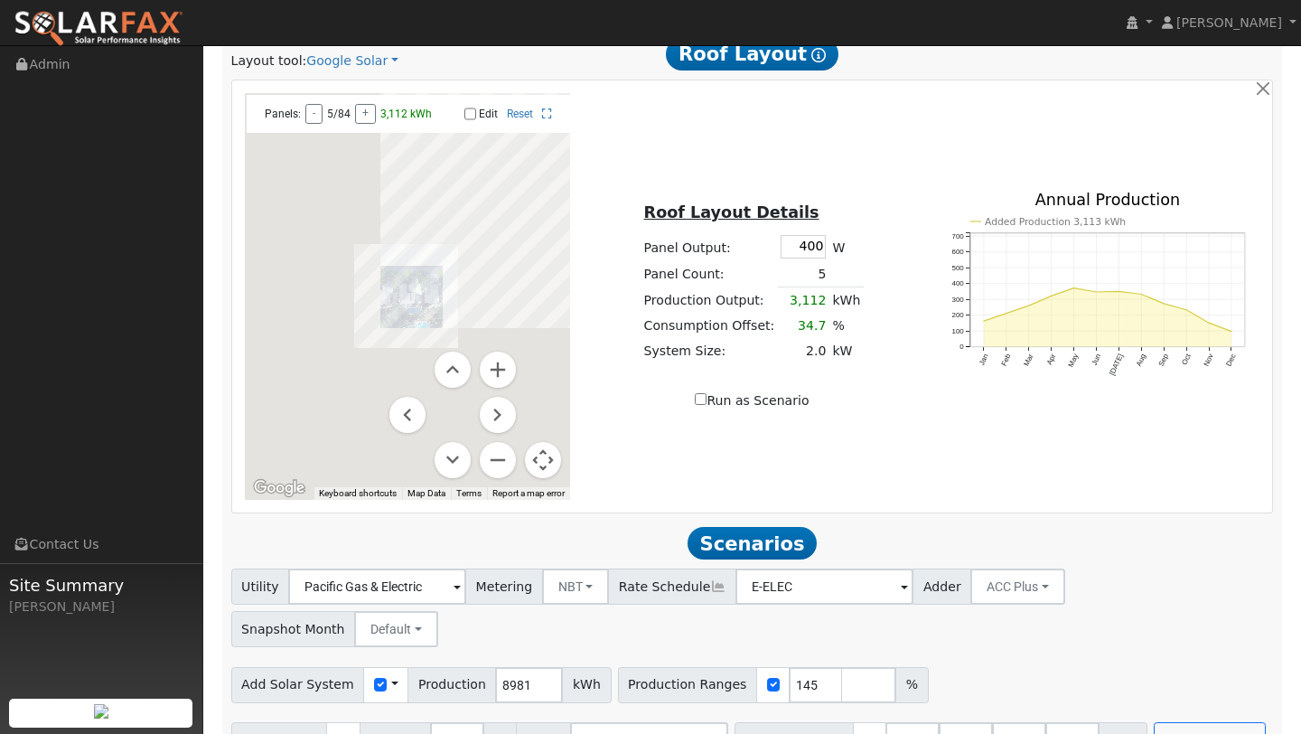
click at [541, 461] on button "Map camera controls" at bounding box center [543, 460] width 36 height 36
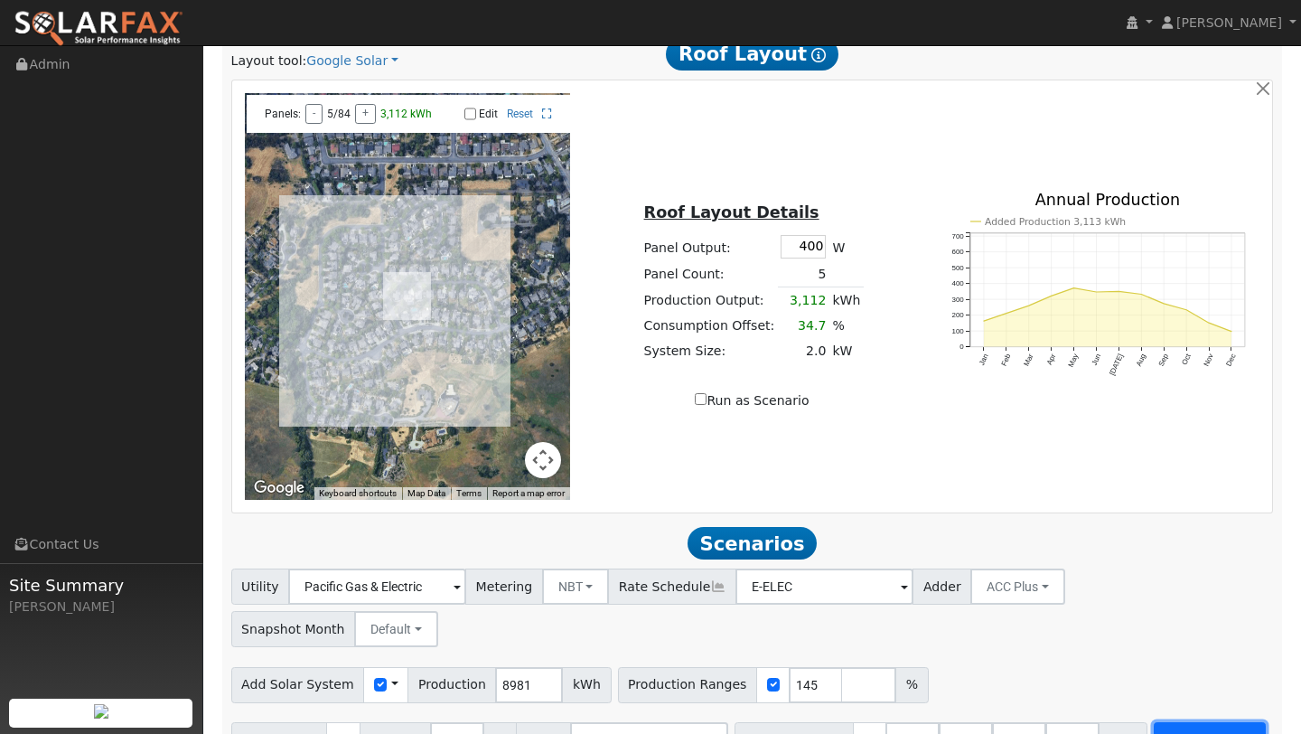
click at [1209, 722] on button "Run Scenarios" at bounding box center [1209, 740] width 111 height 36
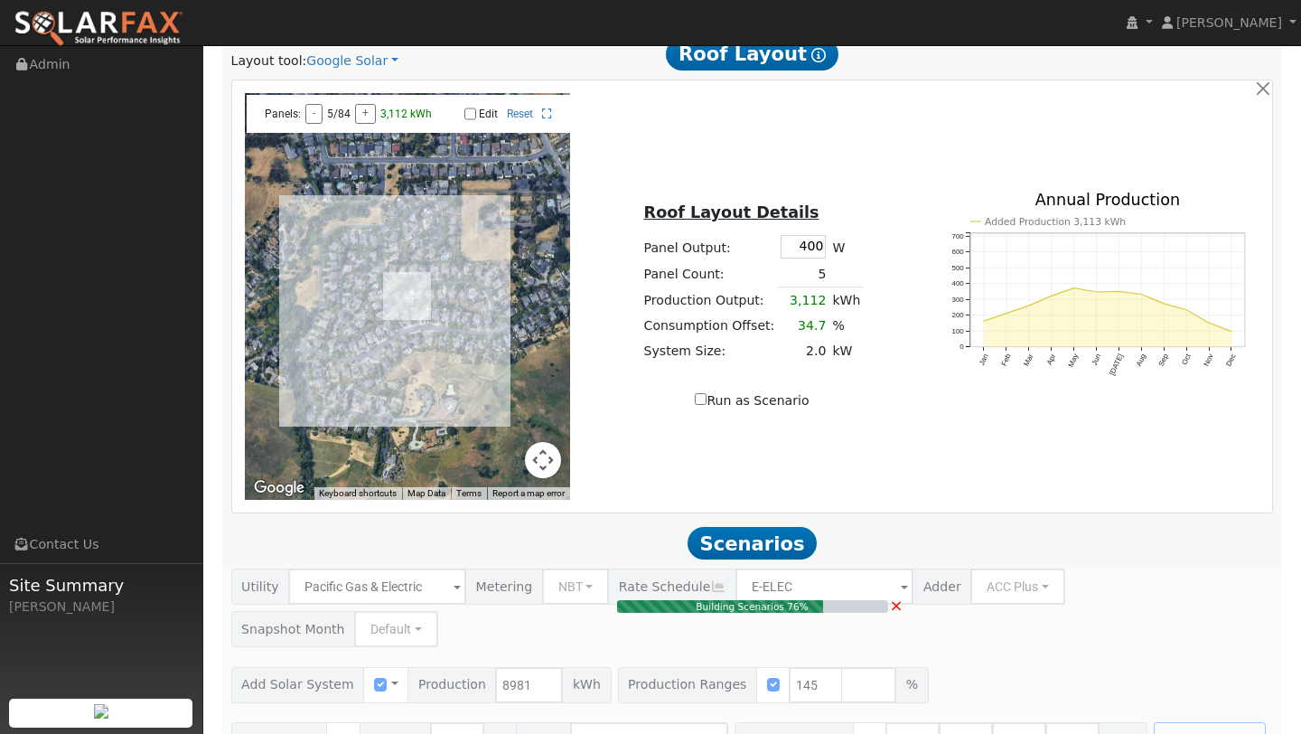
type input "8.7"
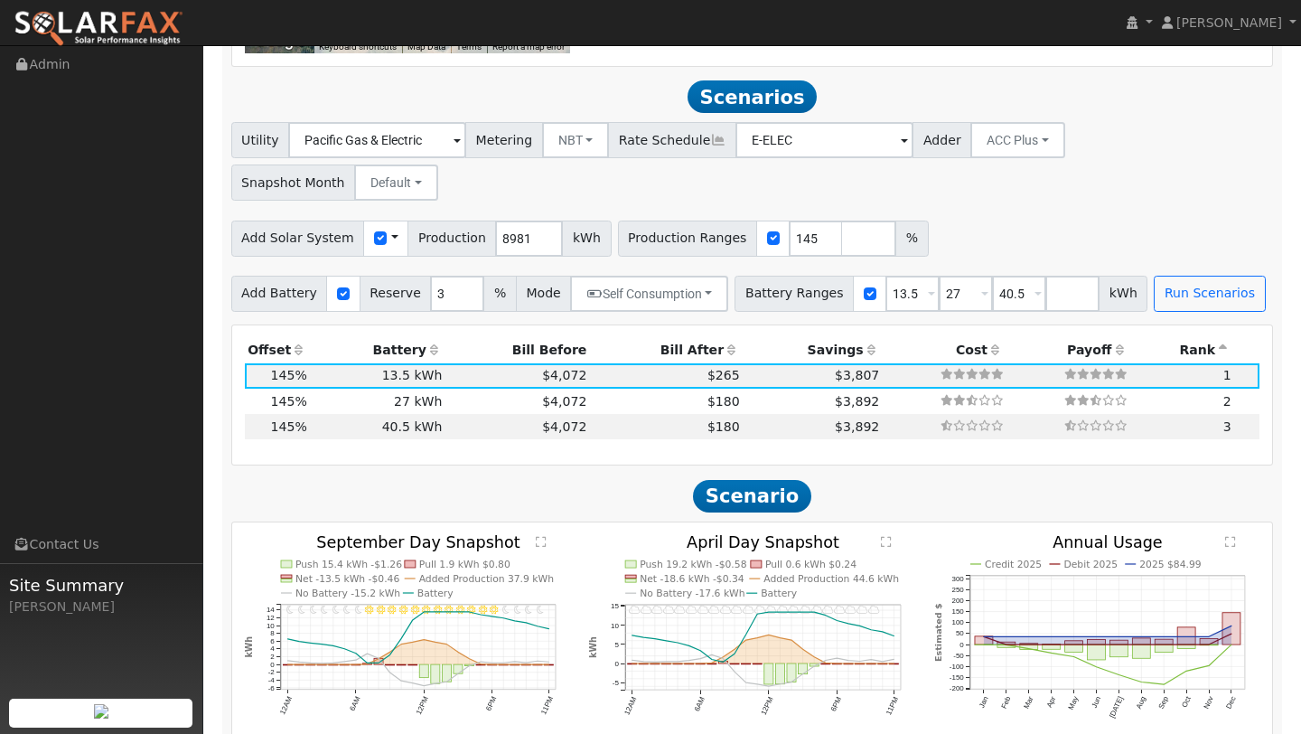
scroll to position [1431, 0]
